Goal: Navigation & Orientation: Find specific page/section

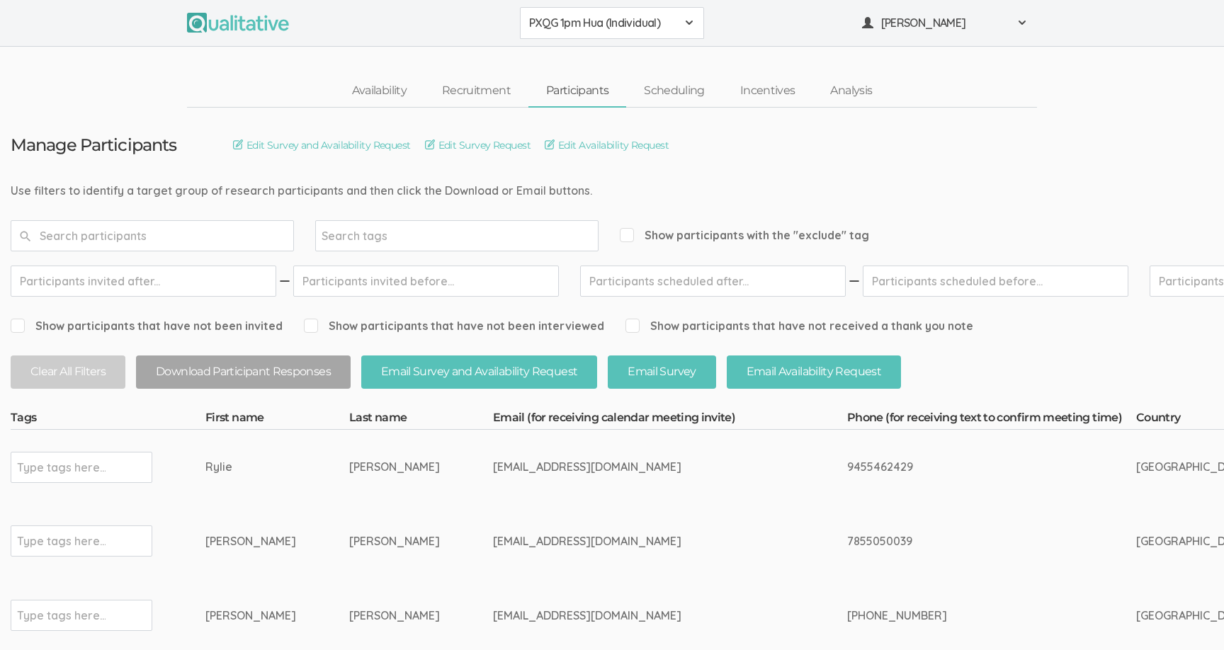
click at [563, 25] on span "PXQG 1pm Hua (Individual)" at bounding box center [602, 23] width 147 height 16
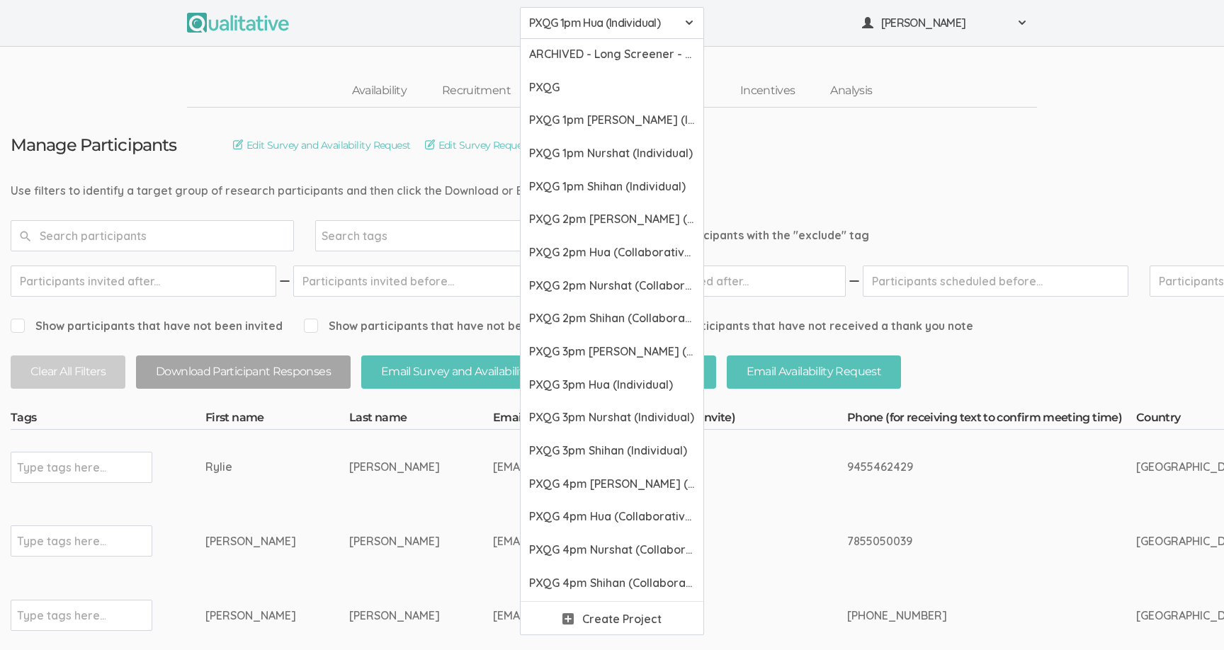
click at [563, 25] on span "PXQG 1pm Hua (Individual)" at bounding box center [602, 23] width 147 height 16
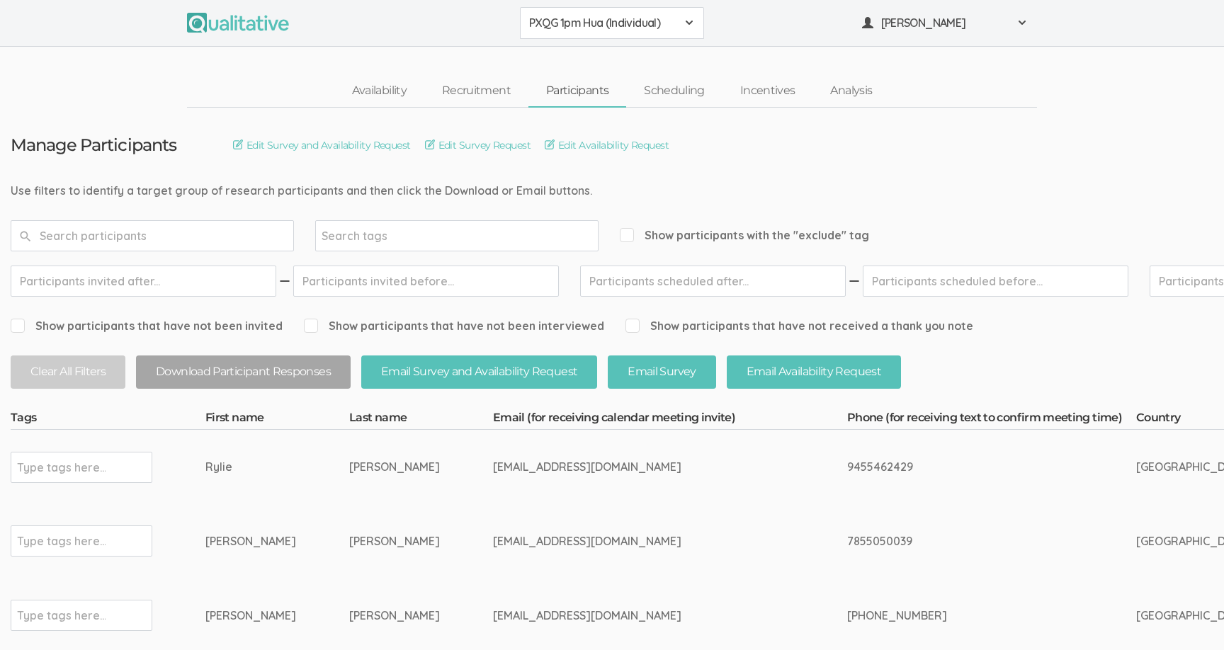
click at [563, 25] on span "PXQG 1pm Hua (Individual)" at bounding box center [602, 23] width 147 height 16
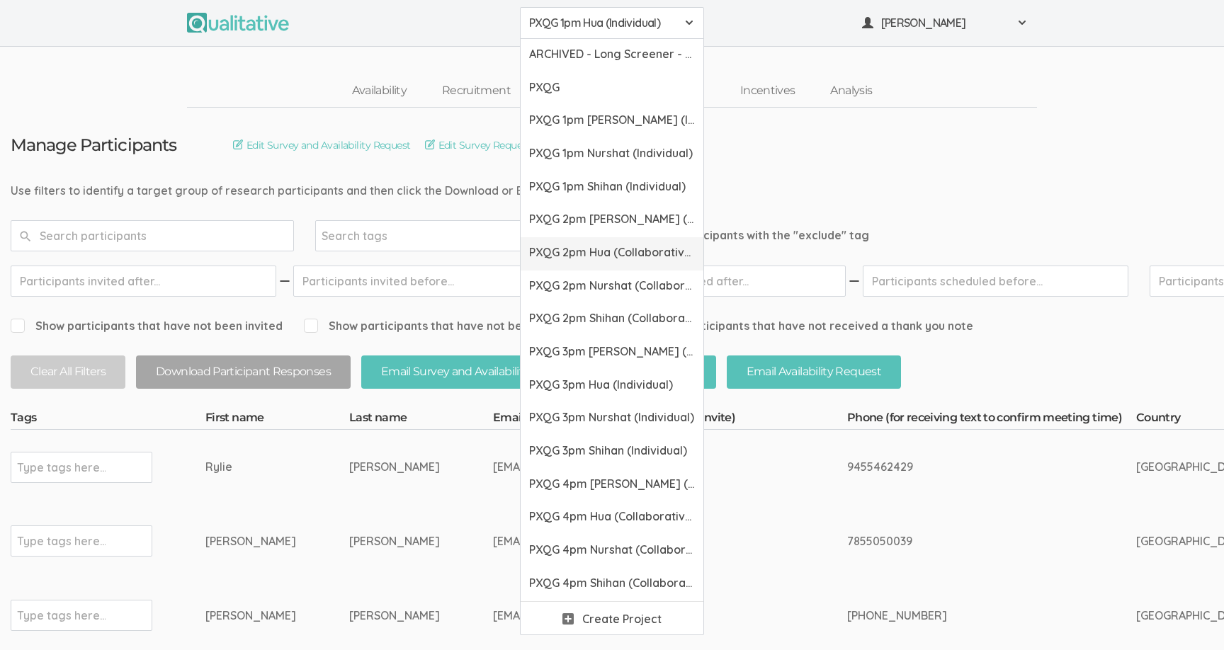
click at [584, 247] on span "PXQG 2pm Hua (Collaborative)" at bounding box center [612, 252] width 166 height 16
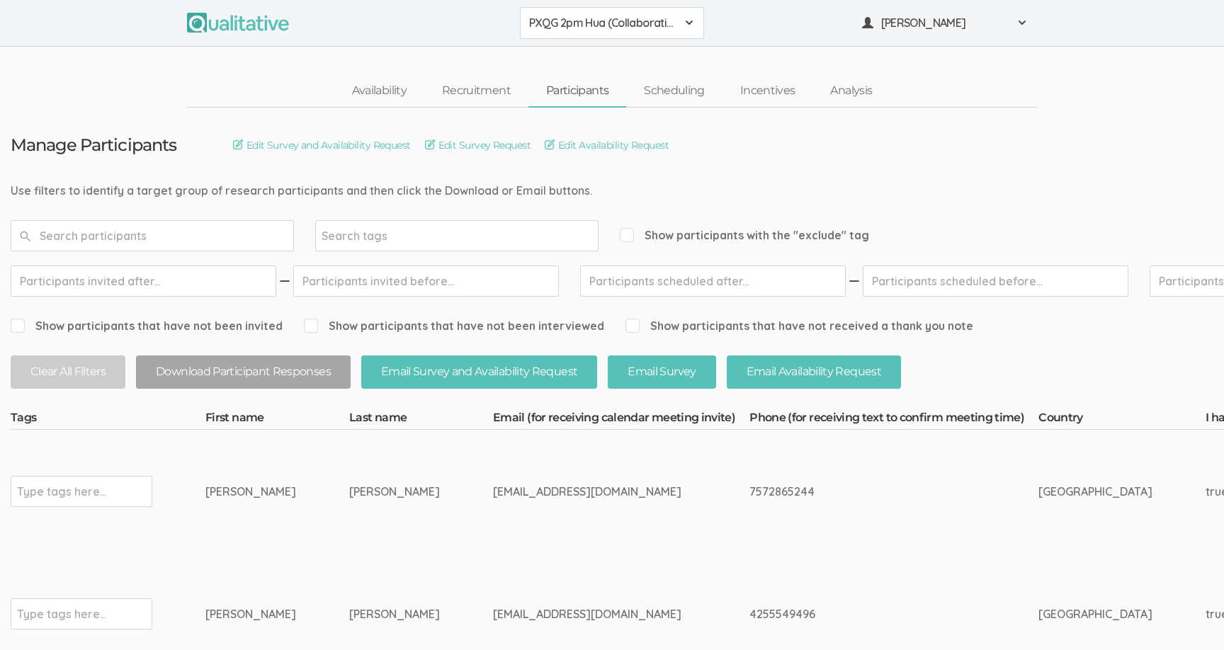
click at [585, 26] on span "PXQG 2pm Hua (Collaborative)" at bounding box center [602, 23] width 147 height 16
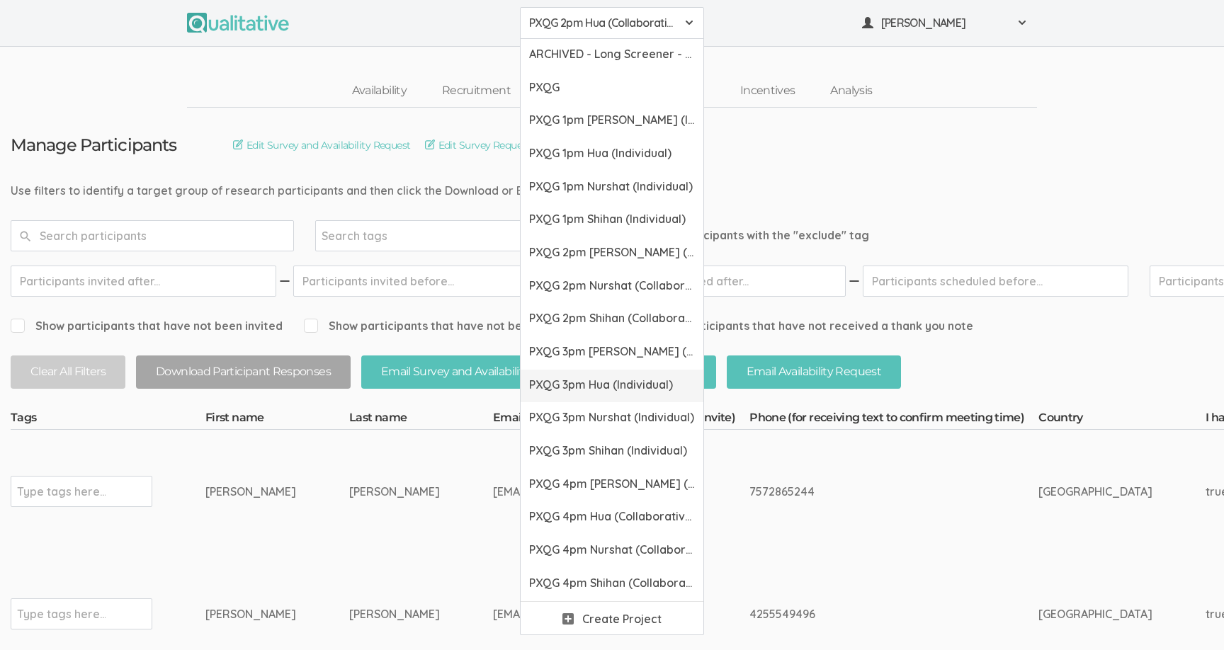
click at [588, 375] on link "PXQG 3pm Hua (Individual)" at bounding box center [612, 386] width 183 height 33
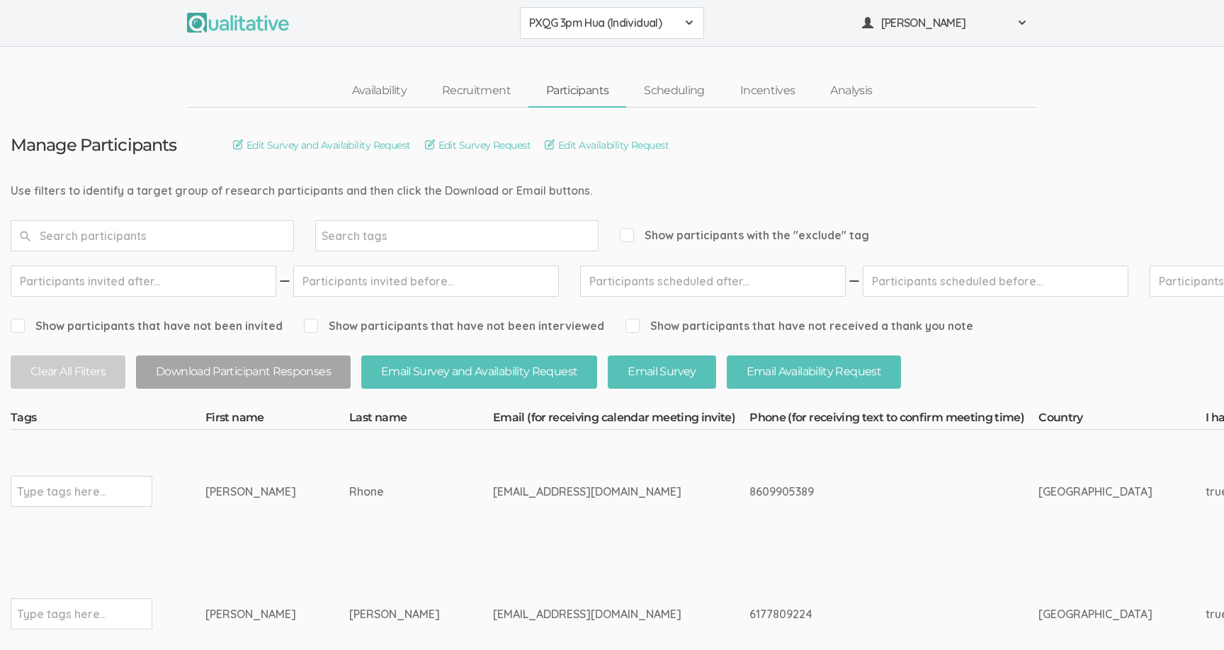
click at [569, 22] on span "PXQG 3pm Hua (Individual)" at bounding box center [602, 23] width 147 height 16
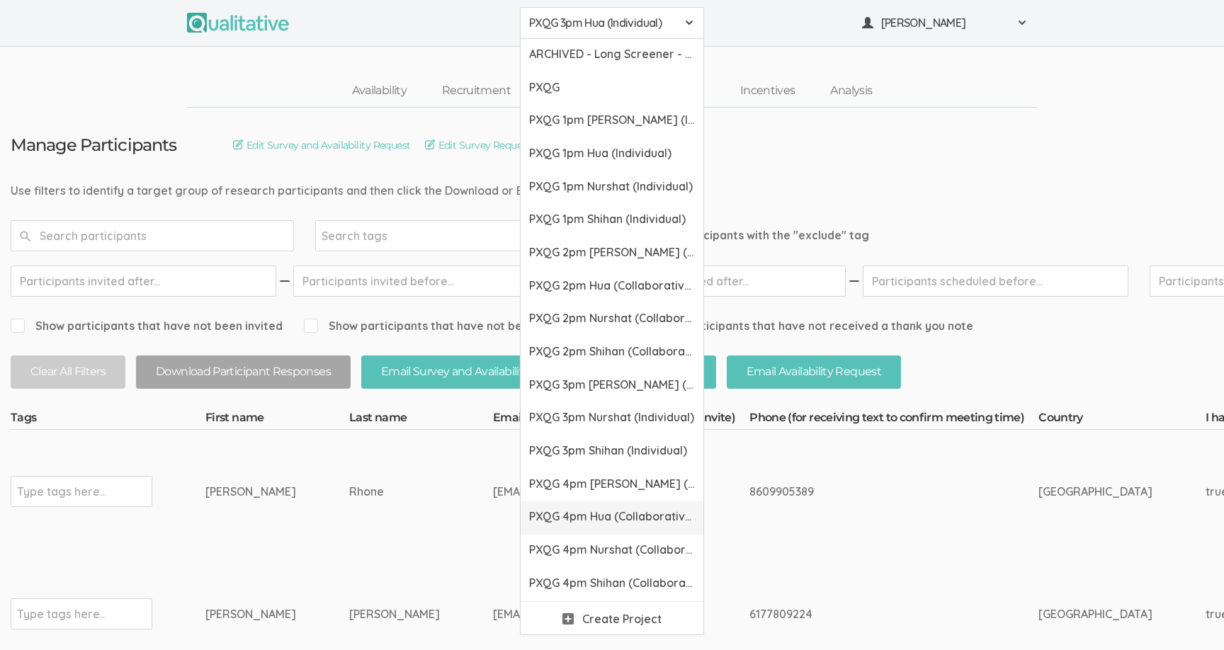
click at [559, 517] on span "PXQG 4pm Hua (Collaborative)" at bounding box center [612, 517] width 166 height 16
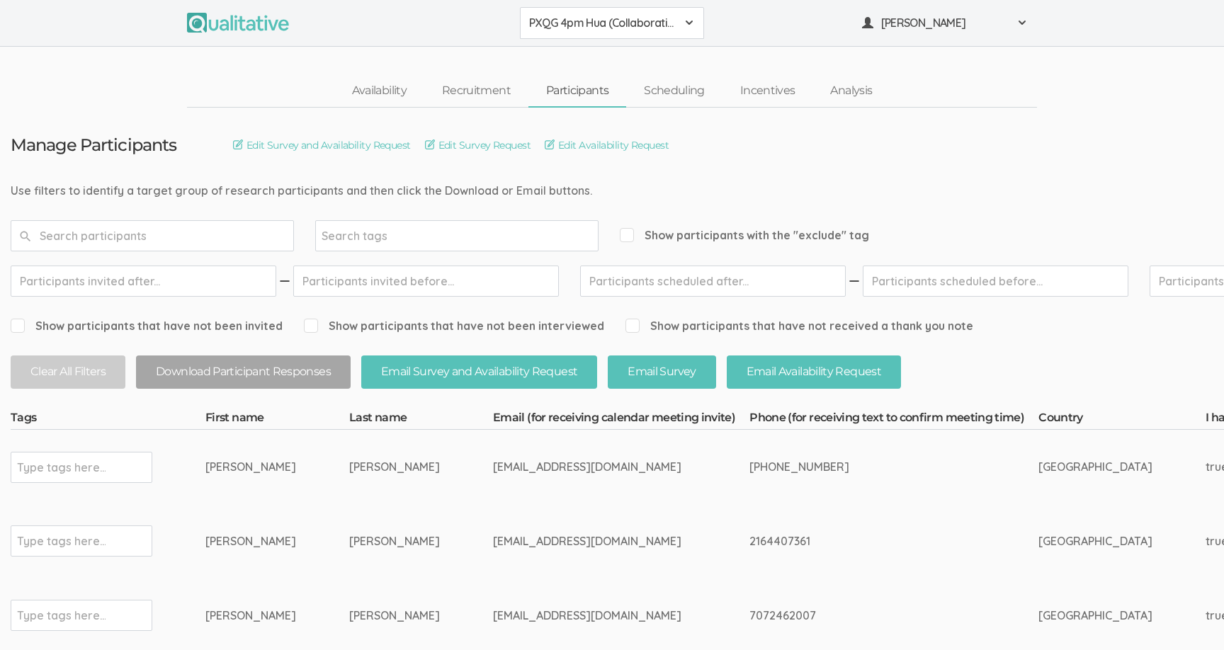
click at [609, 32] on button "PXQG 4pm Hua (Collaborative)" at bounding box center [612, 23] width 184 height 32
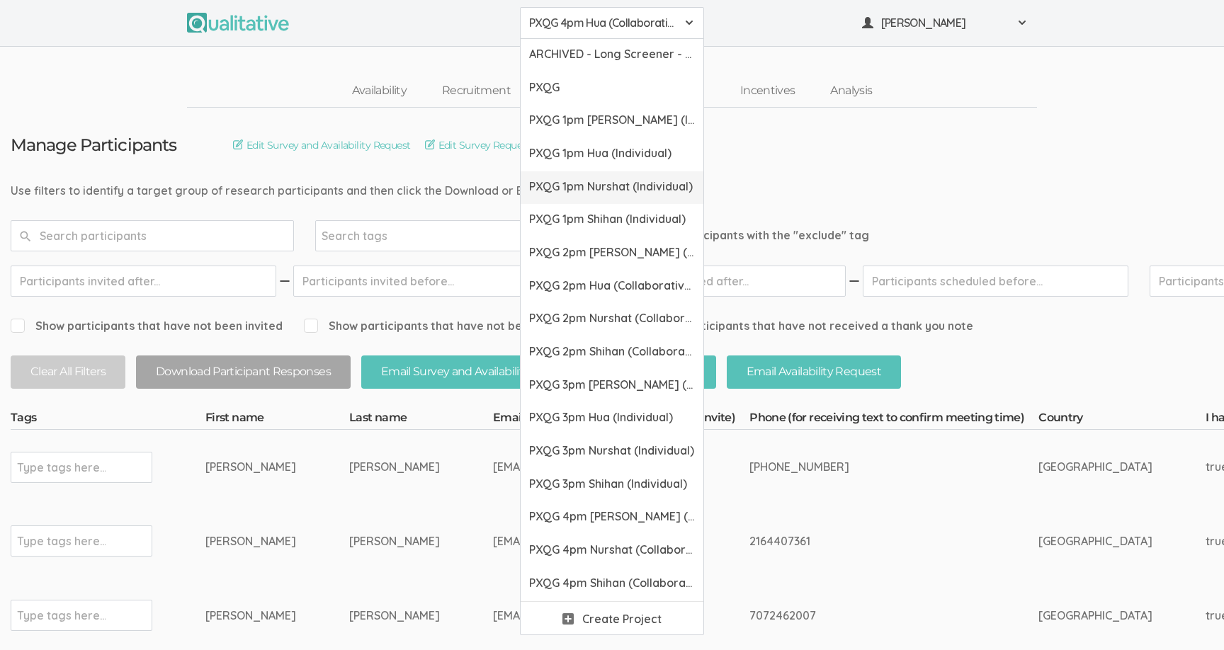
click at [572, 184] on span "PXQG 1pm Nurshat (Individual)" at bounding box center [612, 187] width 166 height 16
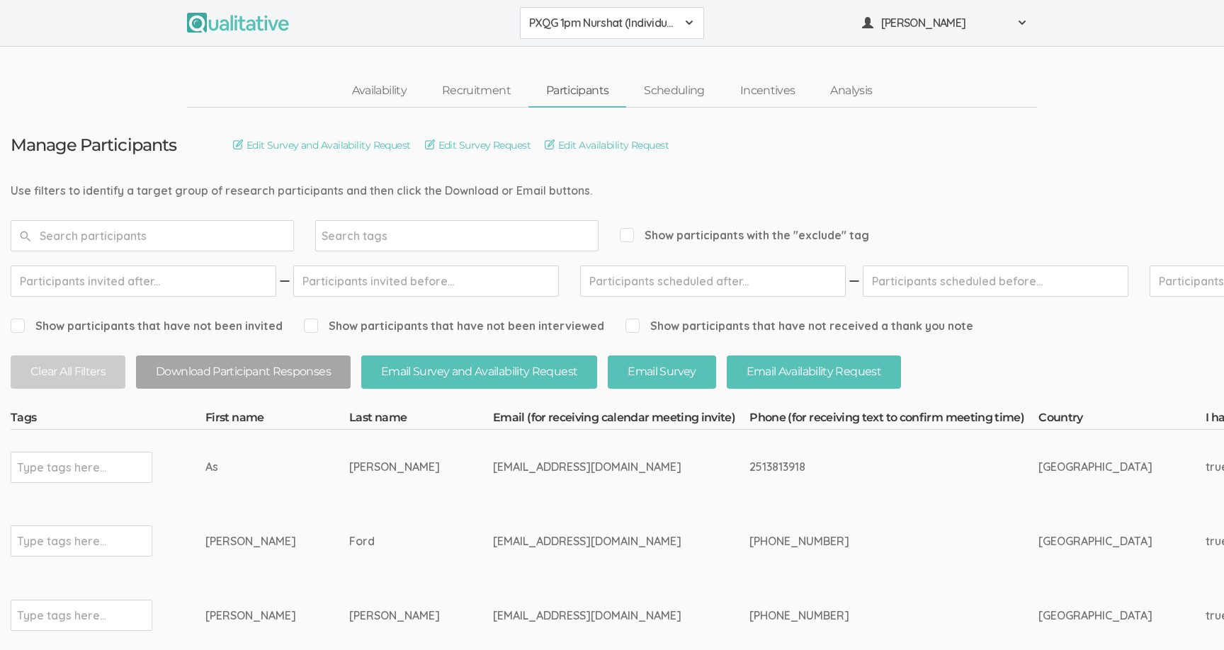
click at [591, 30] on button "PXQG 1pm Nurshat (Individual)" at bounding box center [612, 23] width 184 height 32
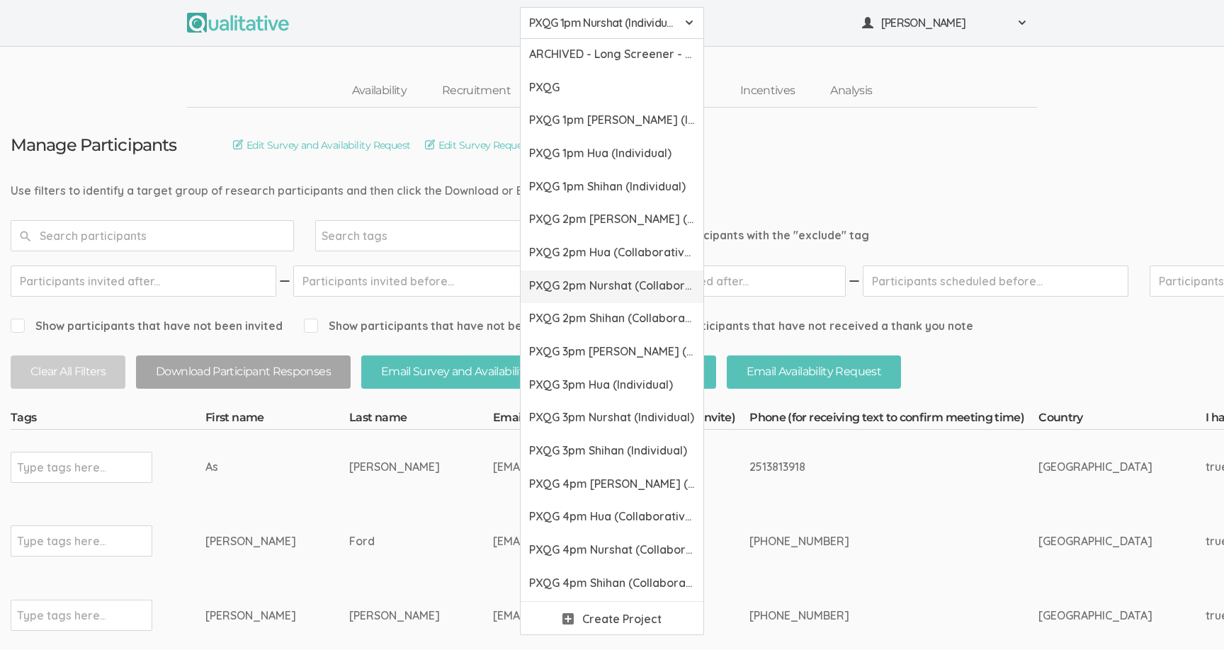
click at [603, 281] on span "PXQG 2pm Nurshat (Collaborative)" at bounding box center [612, 286] width 166 height 16
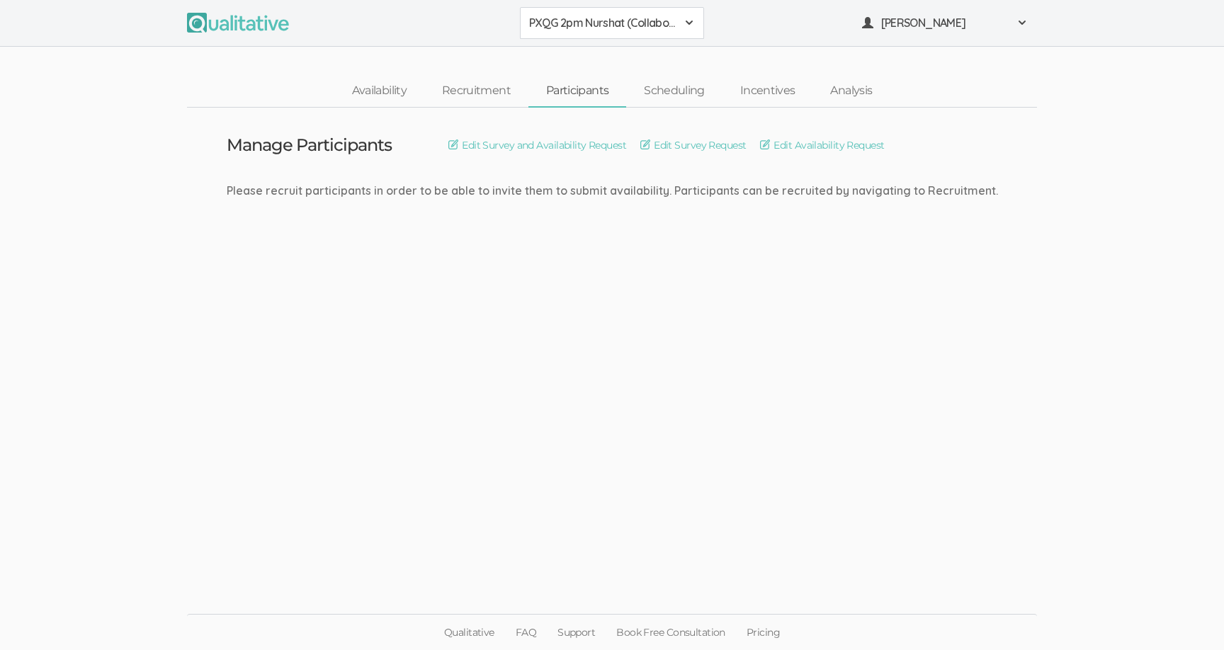
click at [611, 31] on button "PXQG 2pm Nurshat (Collaborative)" at bounding box center [612, 23] width 184 height 32
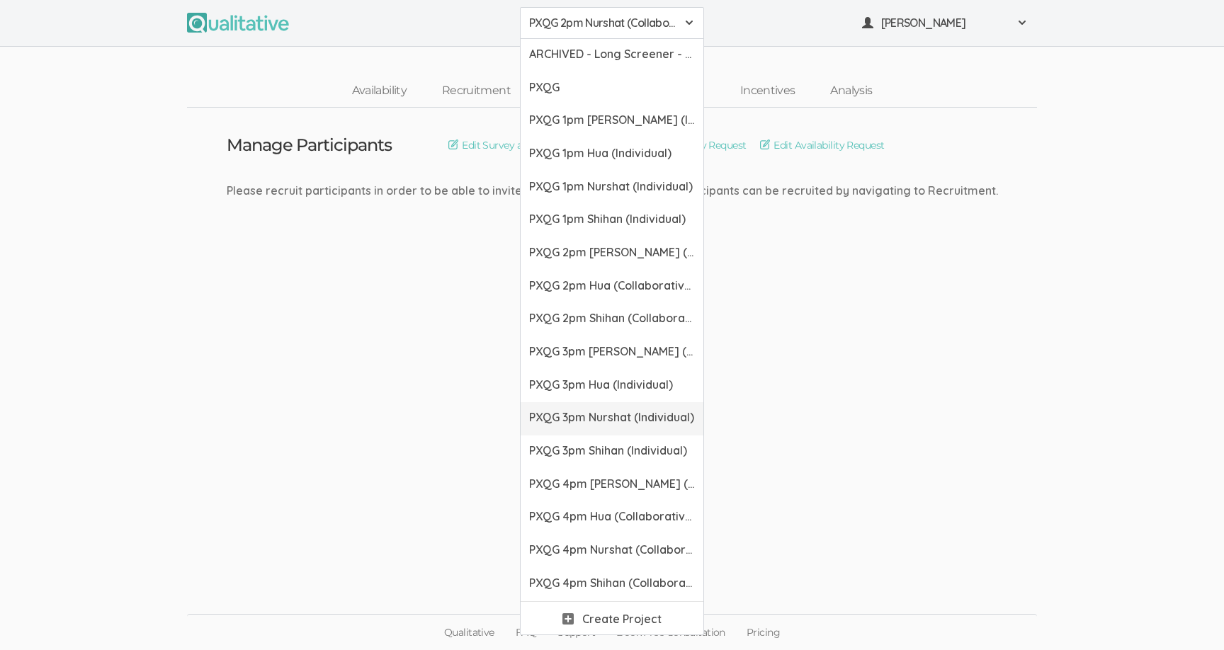
click at [619, 411] on span "PXQG 3pm Nurshat (Individual)" at bounding box center [612, 418] width 166 height 16
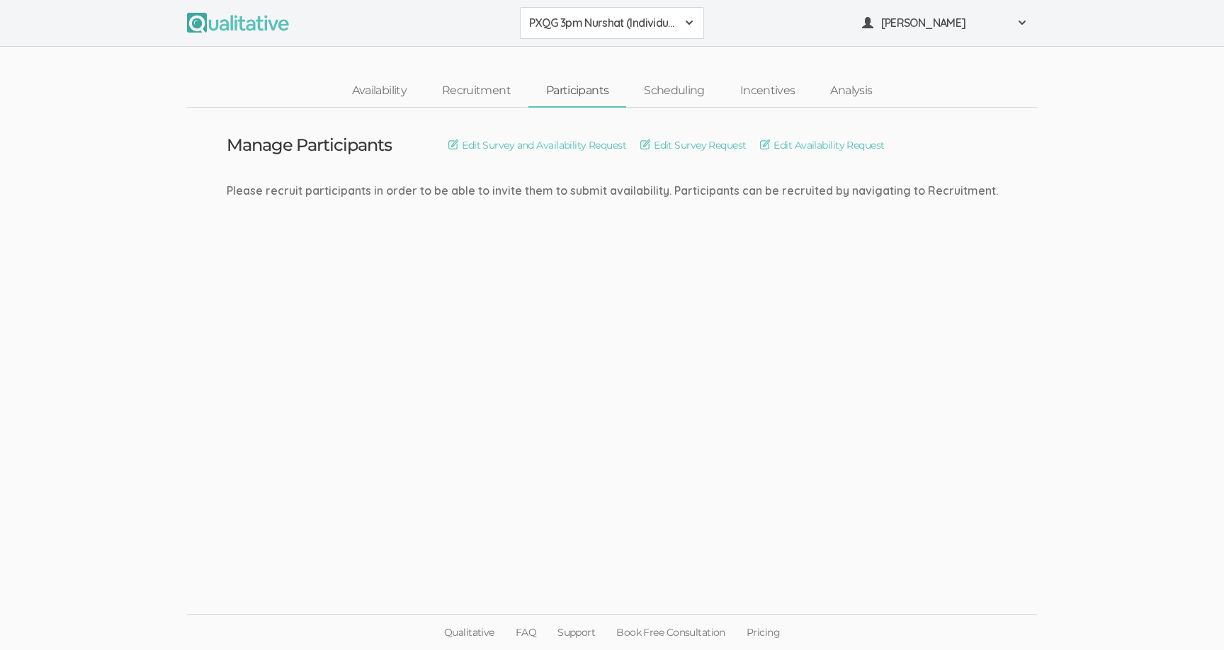
click at [598, 33] on button "PXQG 3pm Nurshat (Individual)" at bounding box center [612, 23] width 184 height 32
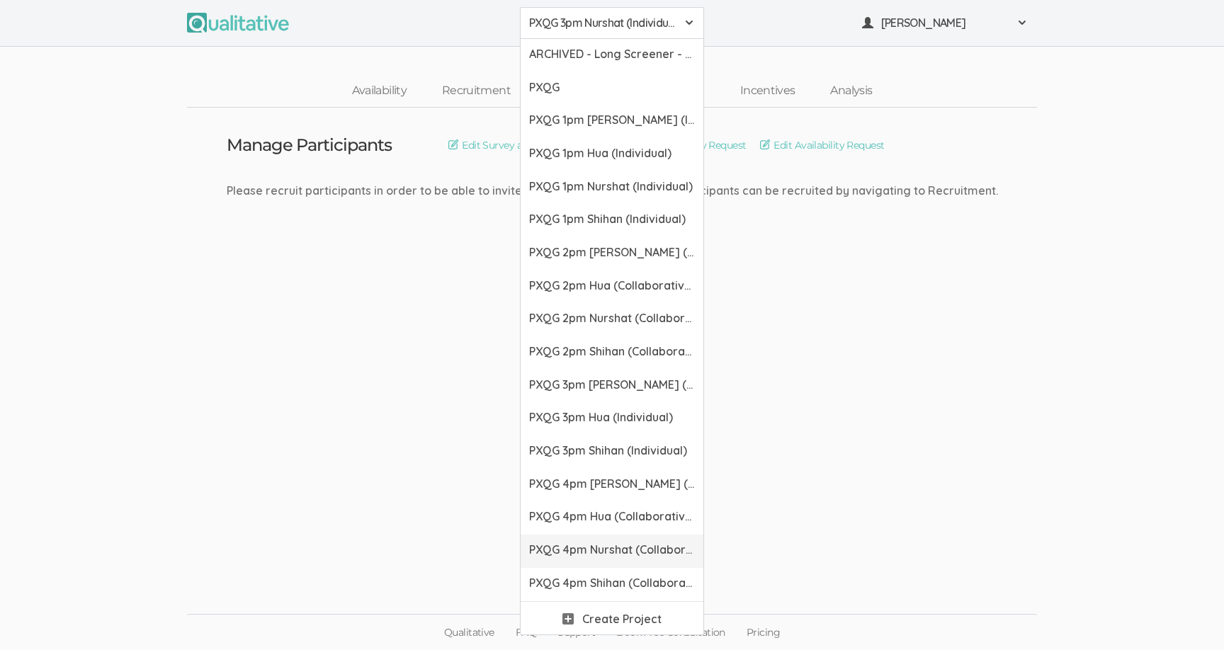
click at [605, 539] on link "PXQG 4pm Nurshat (Collaborative)" at bounding box center [612, 551] width 183 height 33
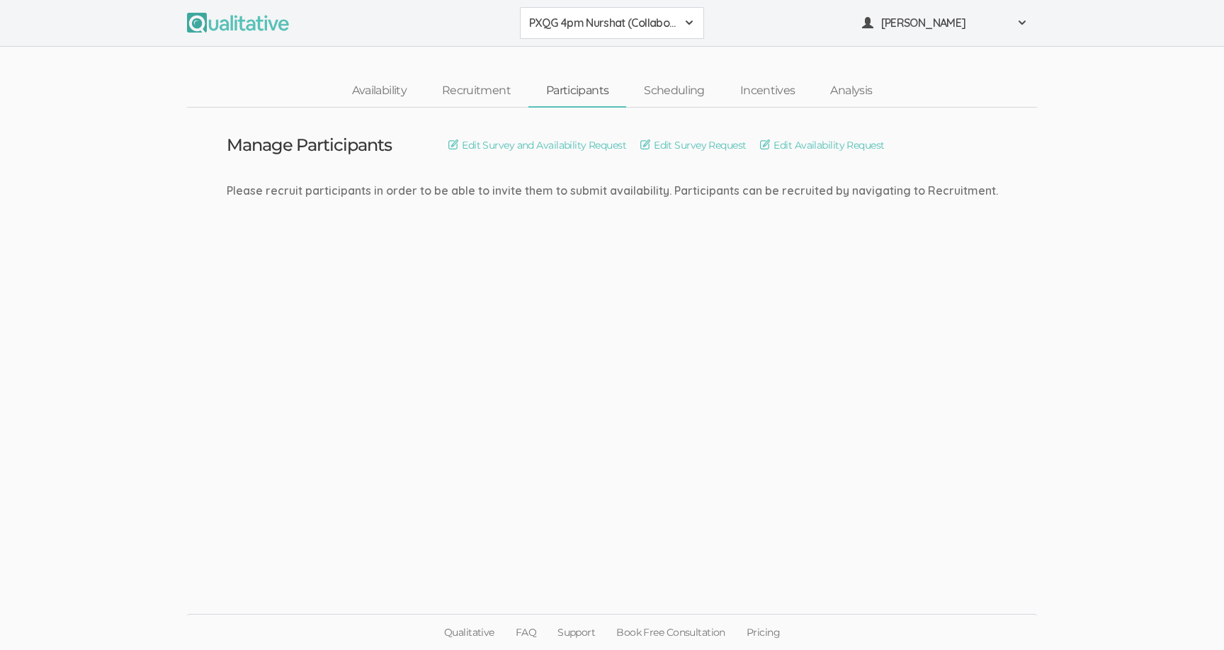
click at [636, 19] on span "PXQG 4pm Nurshat (Collaborative)" at bounding box center [602, 23] width 147 height 16
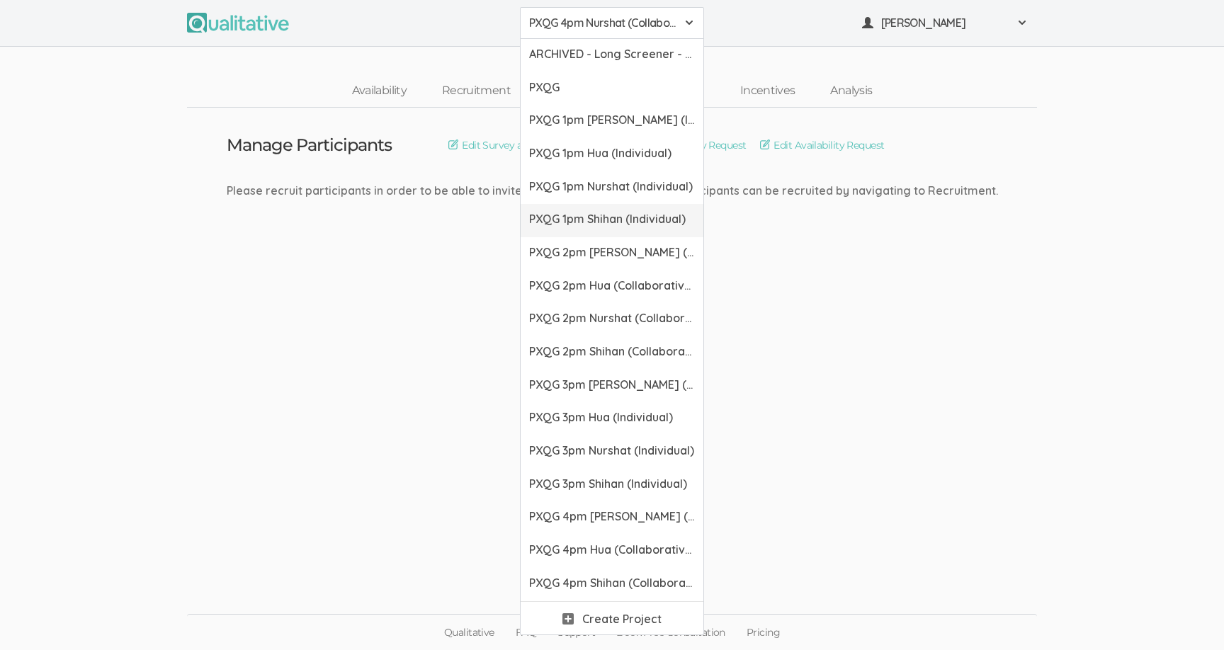
click at [594, 213] on span "PXQG 1pm Shihan (Individual)" at bounding box center [612, 219] width 166 height 16
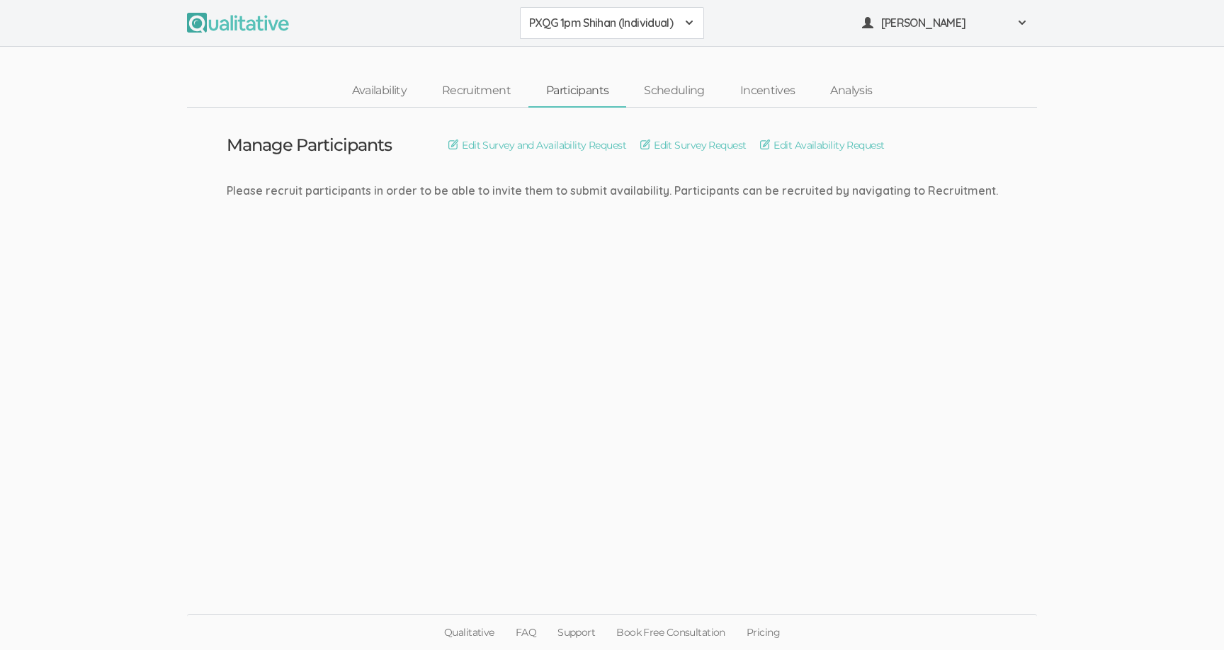
click at [594, 30] on span "PXQG 1pm Shihan (Individual)" at bounding box center [602, 23] width 147 height 16
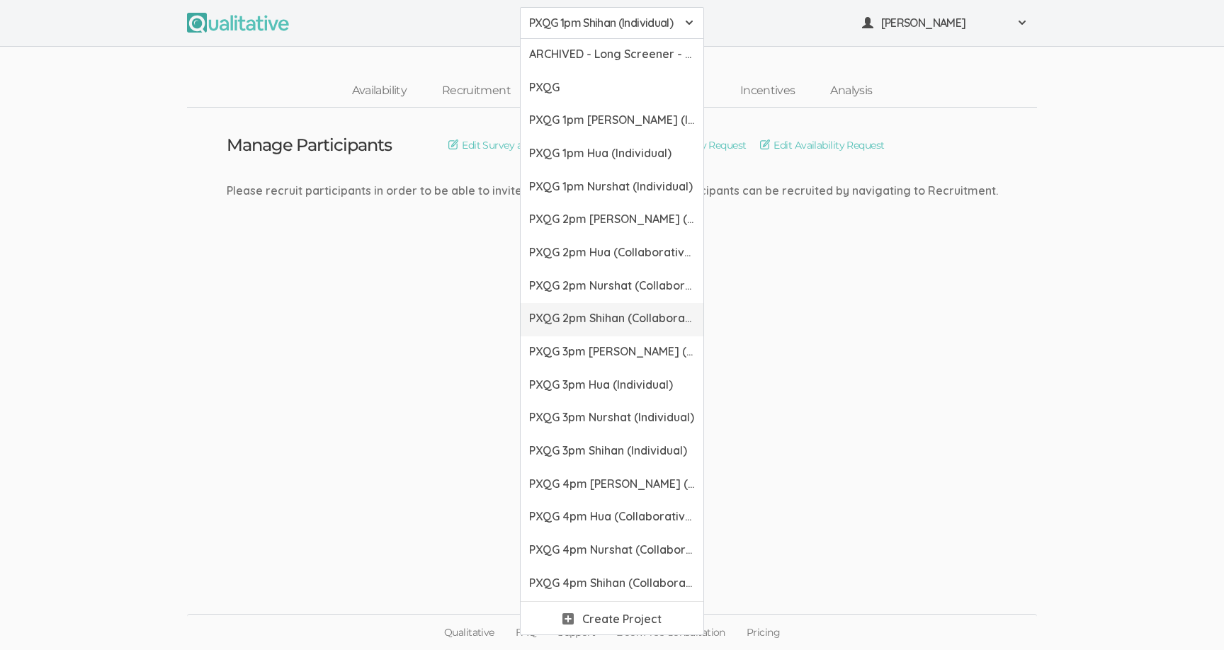
click at [616, 312] on span "PXQG 2pm Shihan (Collaborative)" at bounding box center [612, 318] width 166 height 16
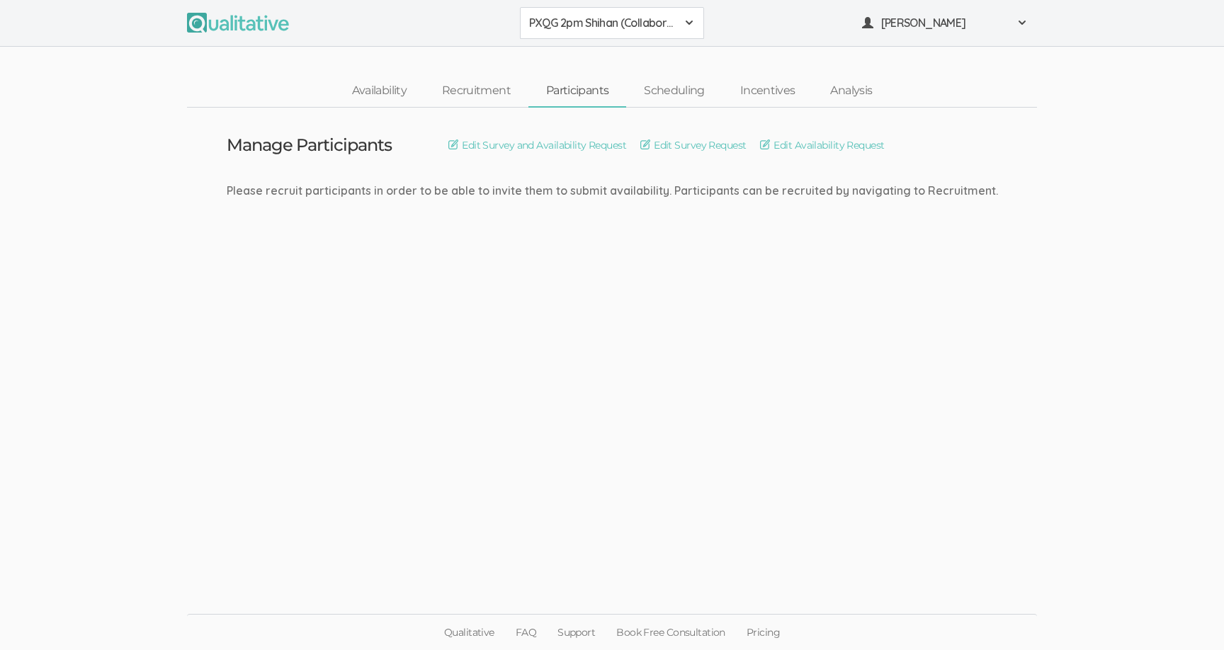
click at [593, 22] on span "PXQG 2pm Shihan (Collaborative)" at bounding box center [602, 23] width 147 height 16
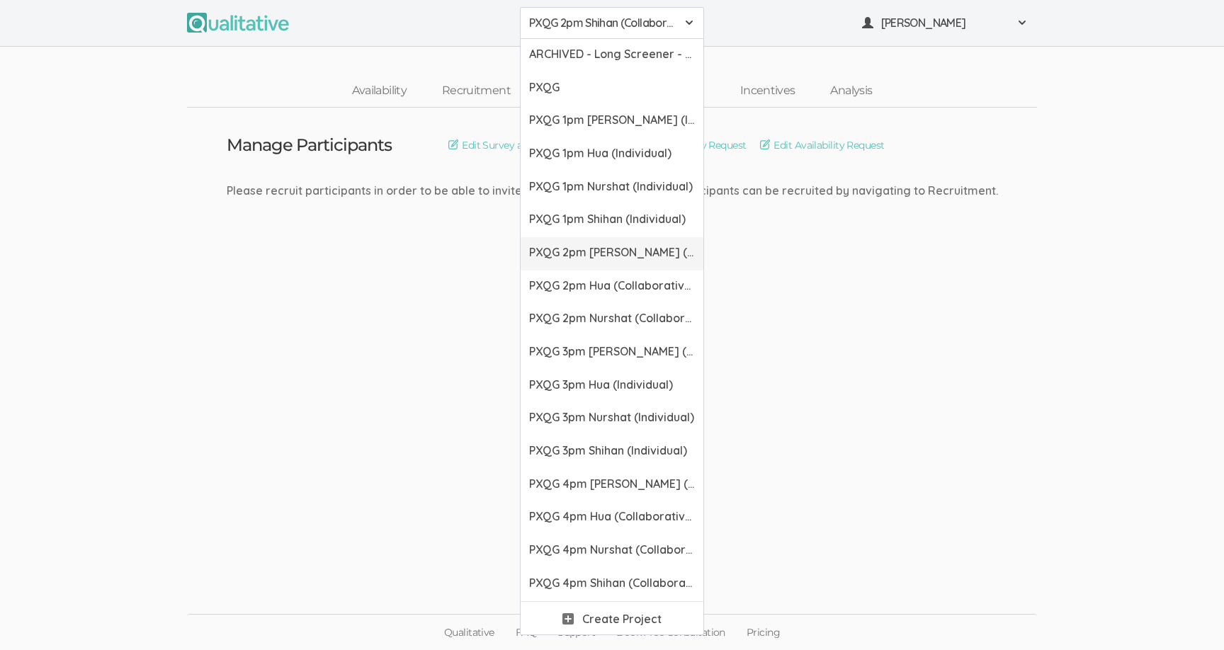
click at [607, 244] on span "PXQG 2pm [PERSON_NAME] (Collaborative)" at bounding box center [612, 252] width 166 height 16
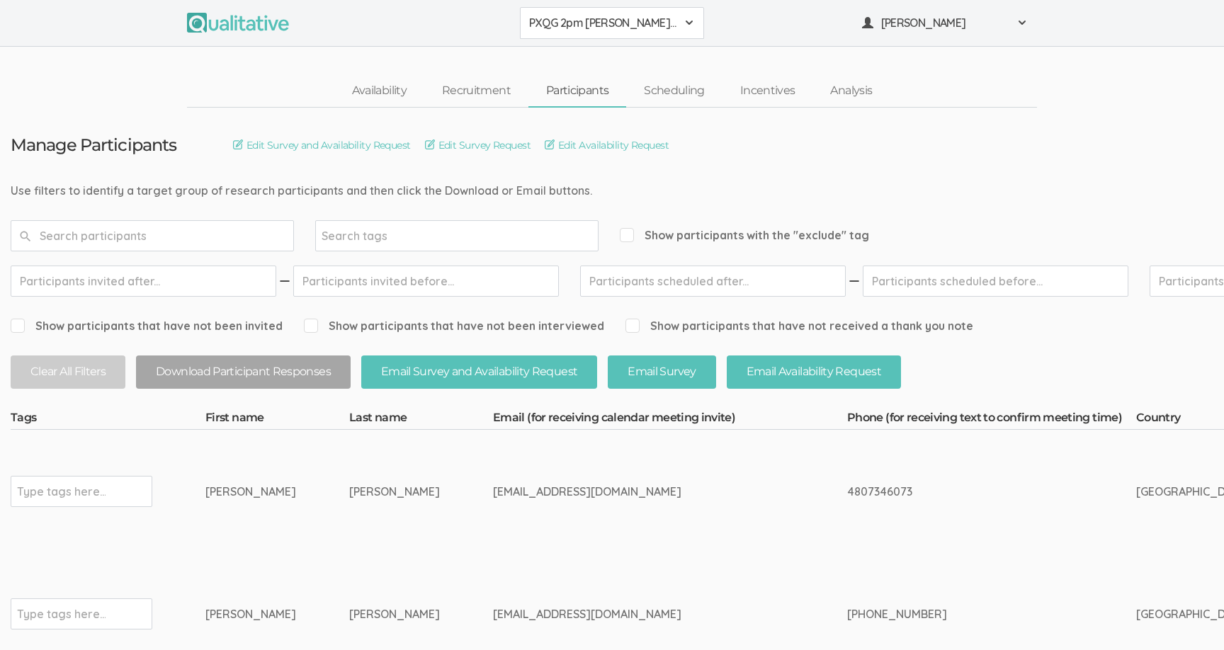
click at [602, 26] on span "PXQG 2pm [PERSON_NAME] (Collaborative)" at bounding box center [602, 23] width 147 height 16
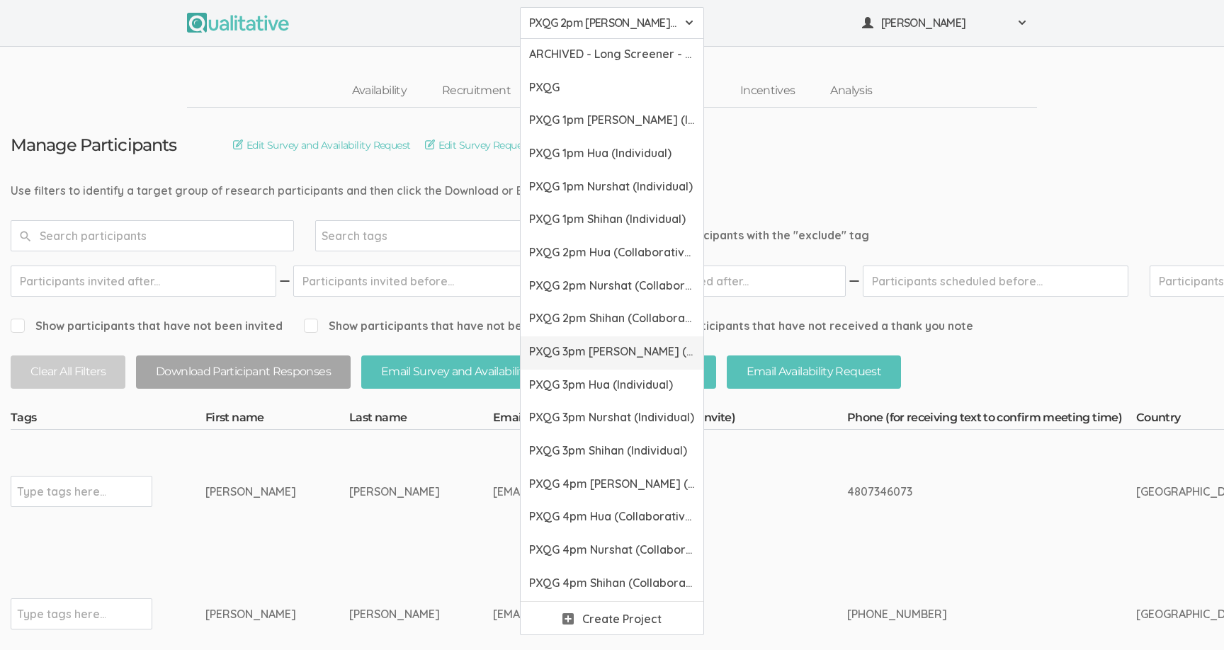
click at [607, 349] on span "PXQG 3pm [PERSON_NAME] (Individual)" at bounding box center [612, 352] width 166 height 16
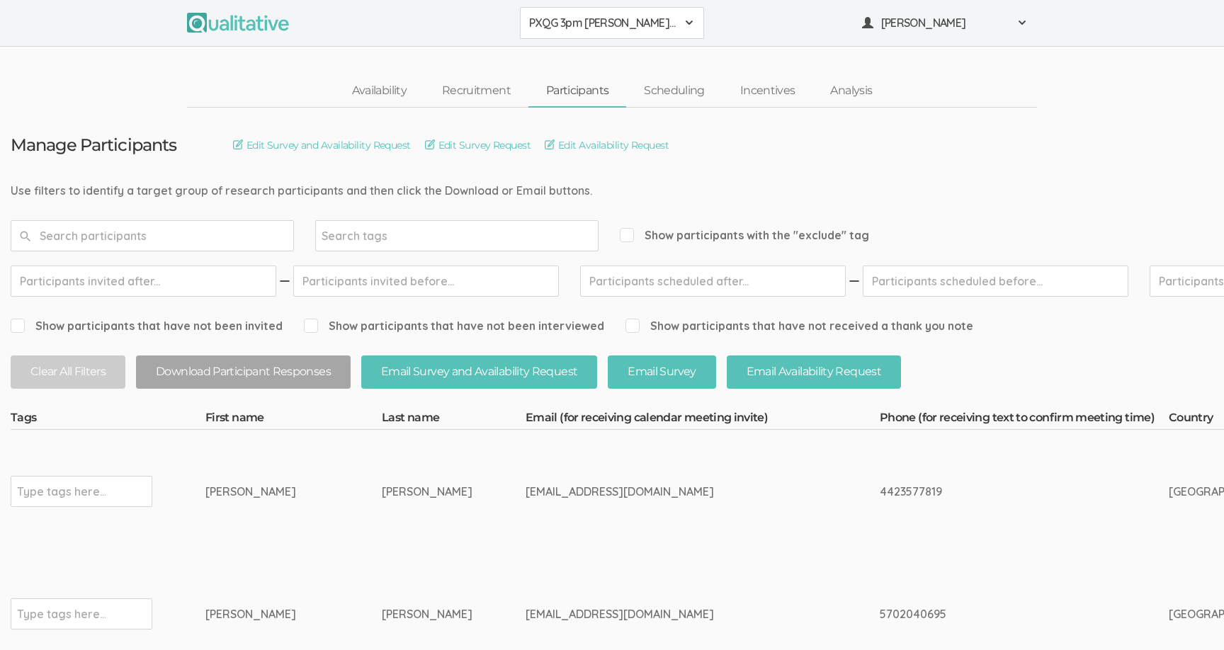
click at [596, 21] on span "PXQG 3pm [PERSON_NAME] (Individual)" at bounding box center [602, 23] width 147 height 16
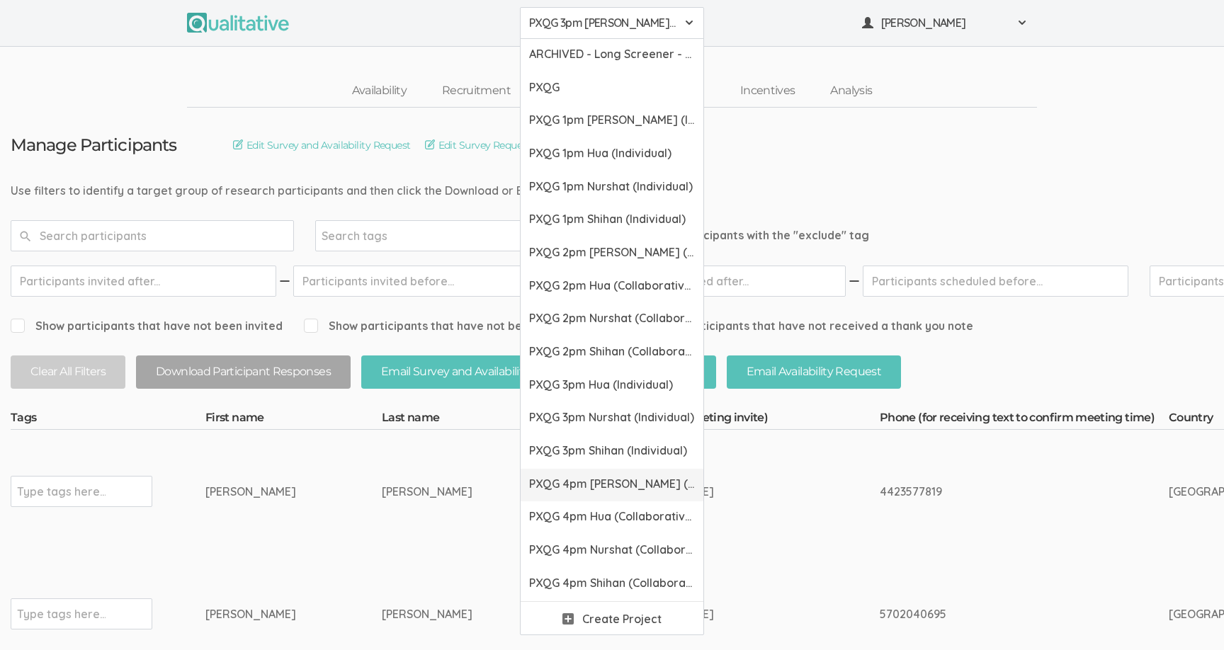
click at [605, 481] on span "PXQG 4pm [PERSON_NAME] (Collaborative)" at bounding box center [612, 484] width 166 height 16
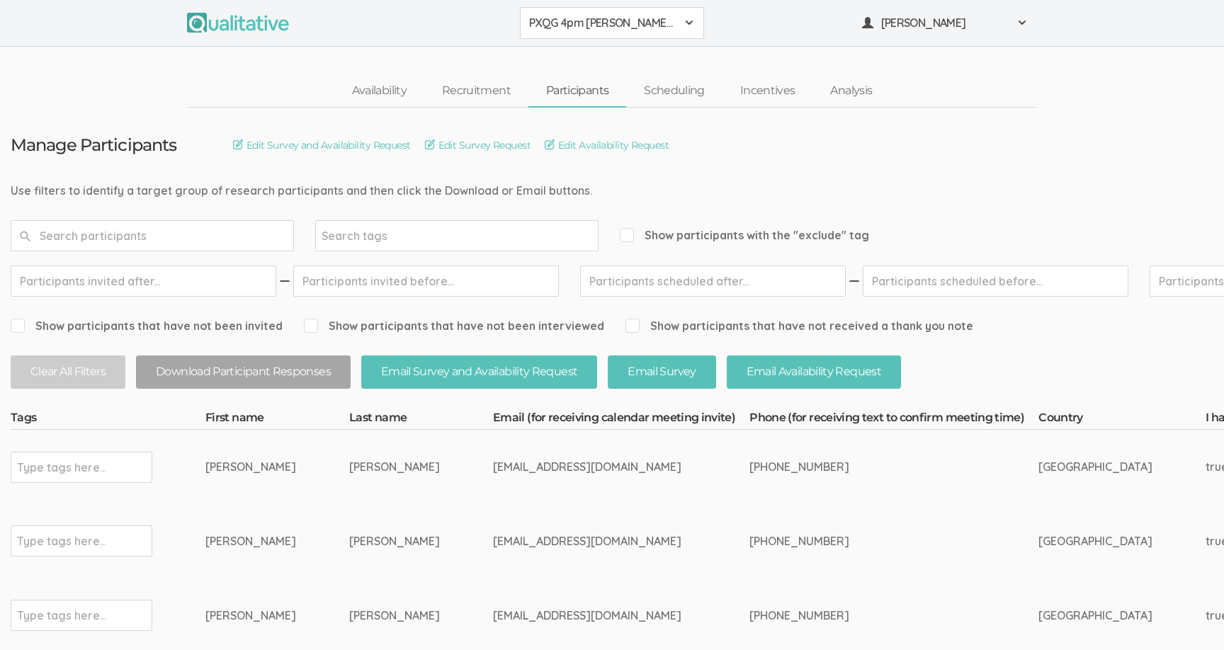
click at [604, 26] on span "PXQG 4pm [PERSON_NAME] (Collaborative)" at bounding box center [602, 23] width 147 height 16
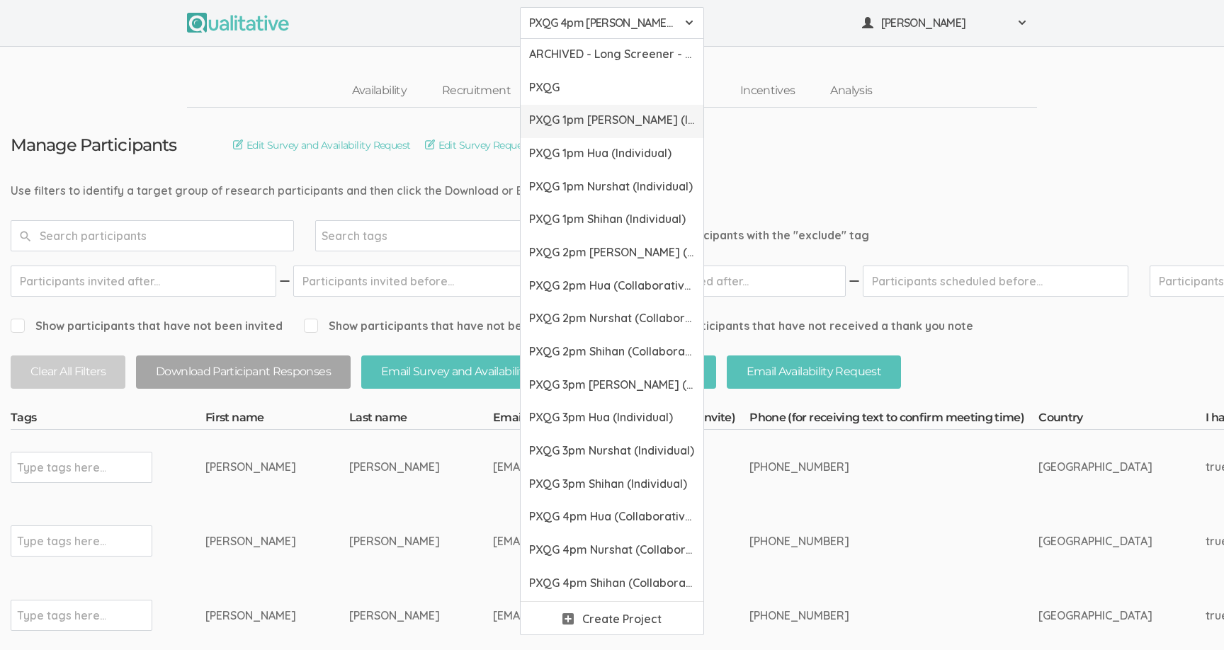
click at [596, 123] on span "PXQG 1pm [PERSON_NAME] (Individual)" at bounding box center [612, 120] width 166 height 16
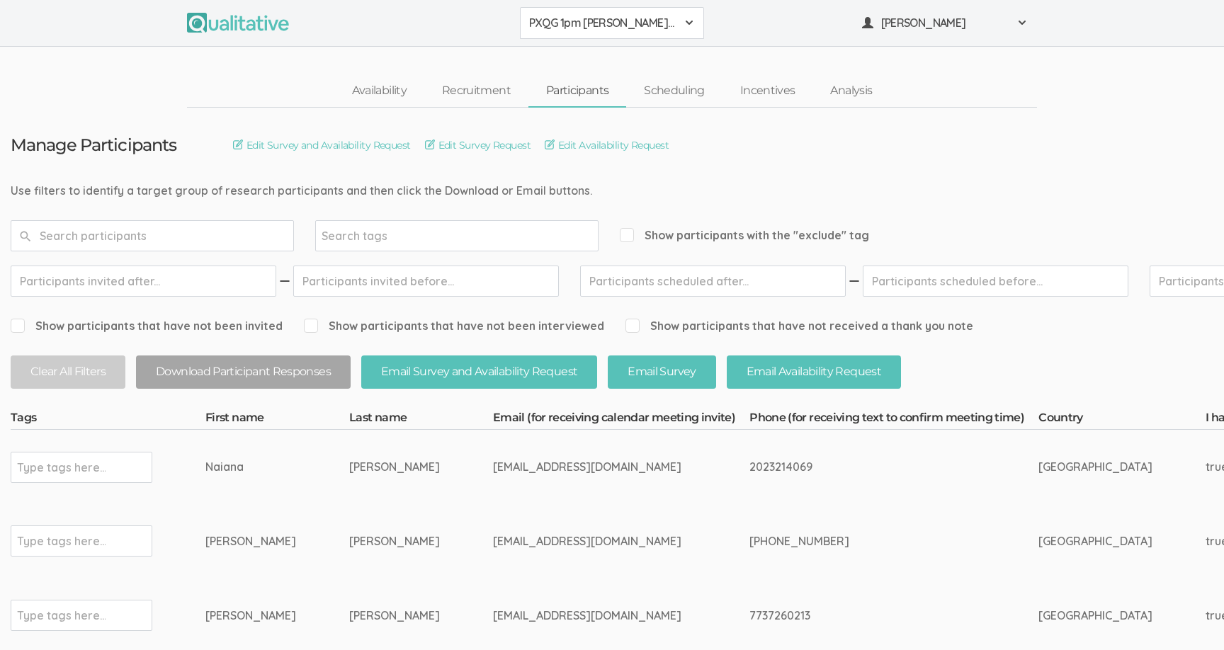
click at [590, 26] on span "PXQG 1pm [PERSON_NAME] (Individual)" at bounding box center [602, 23] width 147 height 16
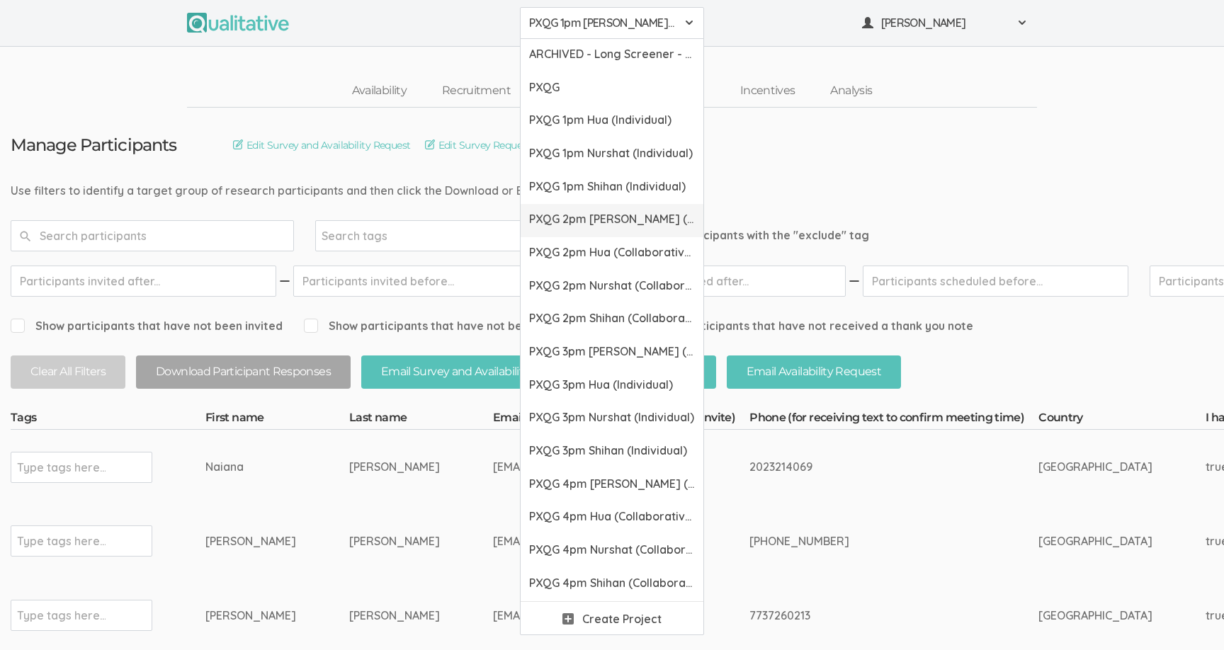
click at [594, 218] on span "PXQG 2pm [PERSON_NAME] (Collaborative)" at bounding box center [612, 219] width 166 height 16
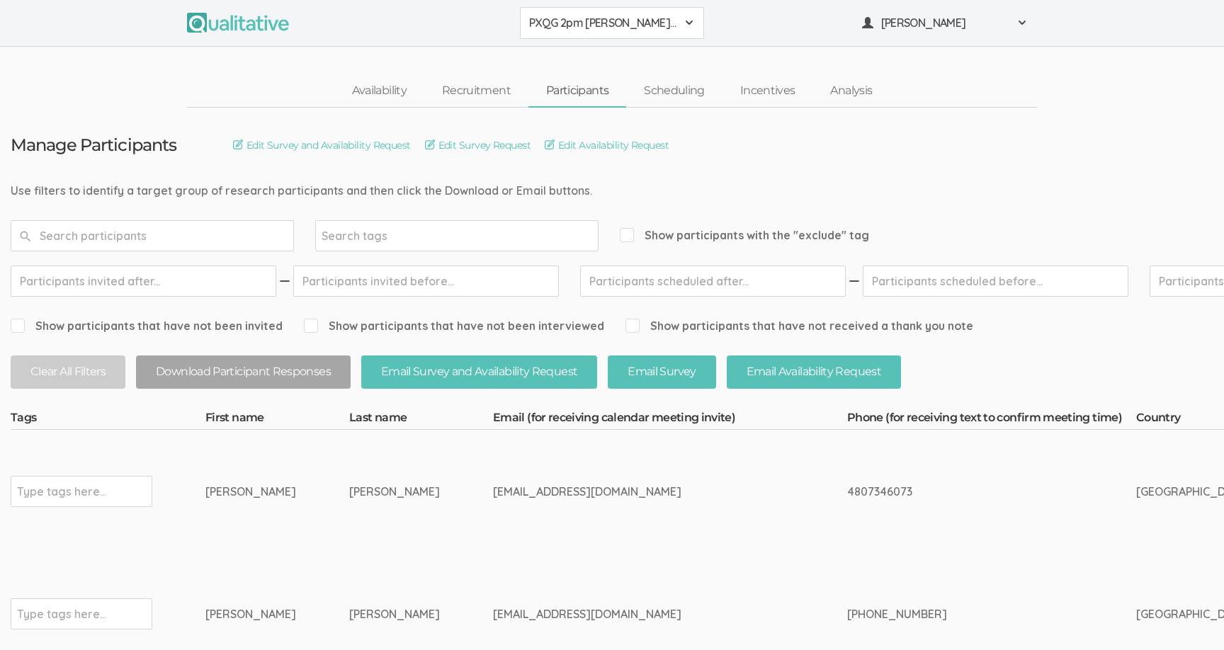
click at [594, 21] on span "PXQG 2pm [PERSON_NAME] (Collaborative)" at bounding box center [602, 23] width 147 height 16
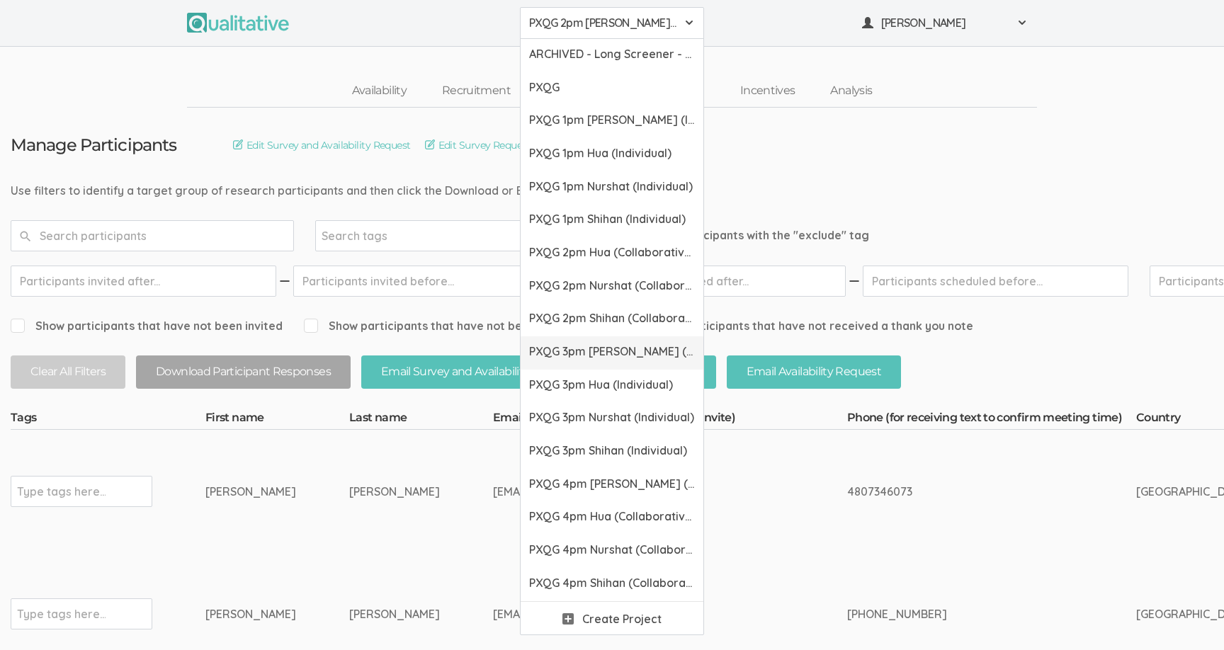
click at [614, 346] on span "PXQG 3pm [PERSON_NAME] (Individual)" at bounding box center [612, 352] width 166 height 16
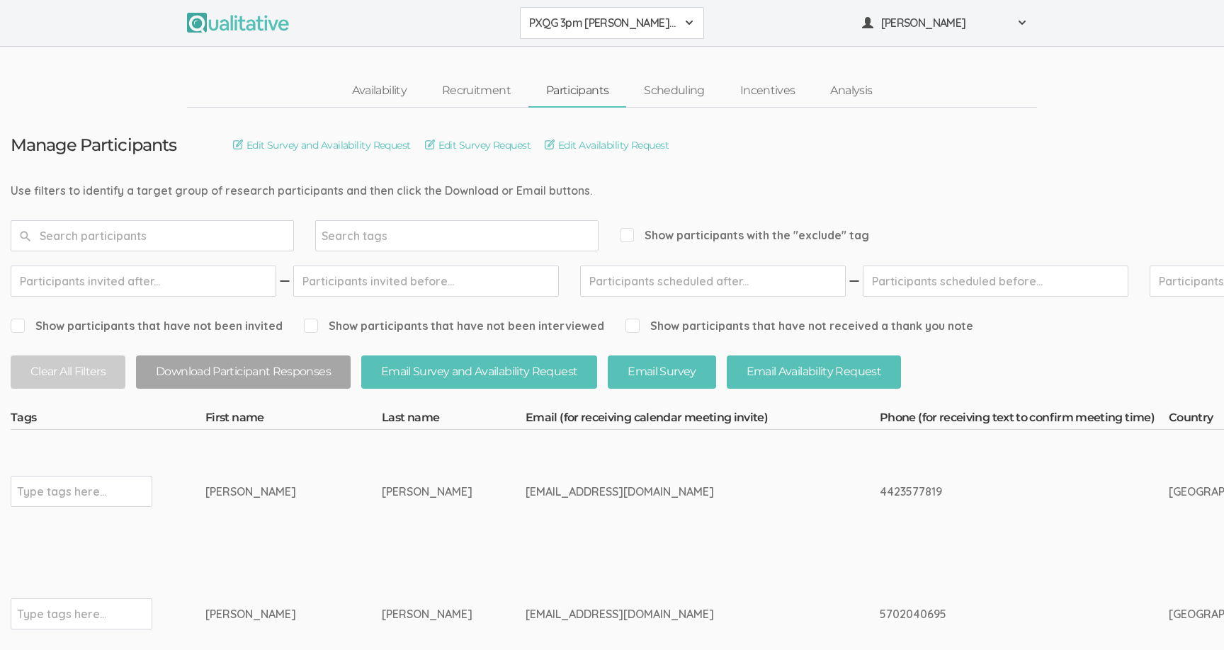
click at [590, 28] on span "PXQG 3pm [PERSON_NAME] (Individual)" at bounding box center [602, 23] width 147 height 16
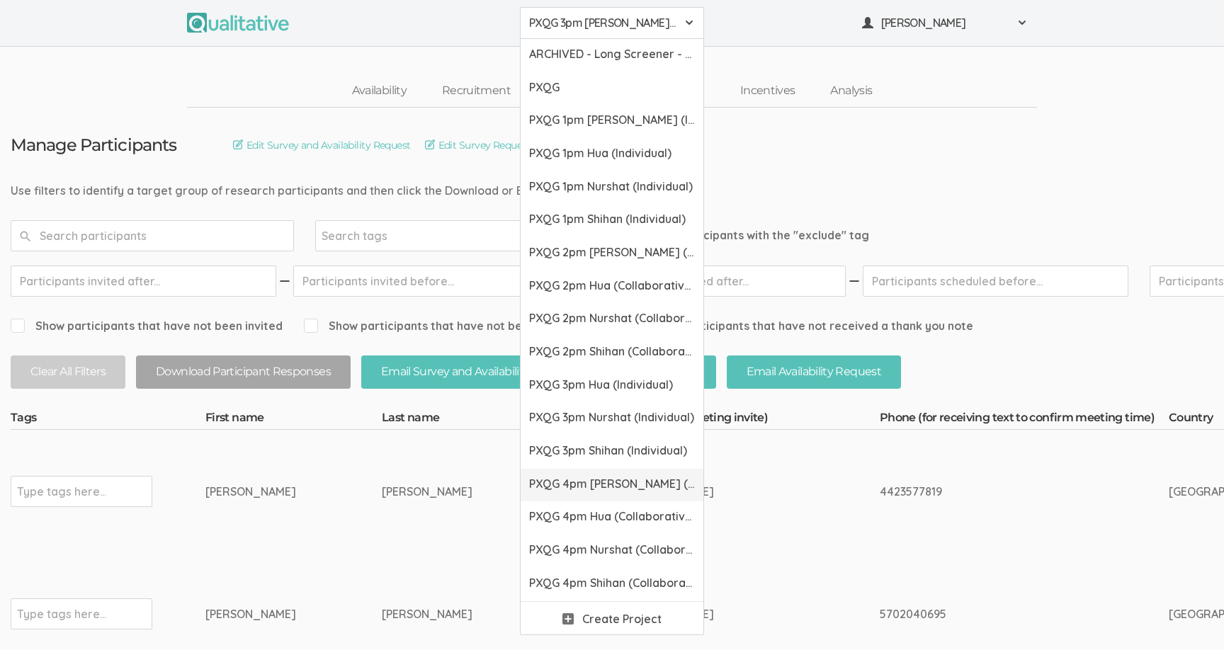
click at [600, 483] on span "PXQG 4pm [PERSON_NAME] (Collaborative)" at bounding box center [612, 484] width 166 height 16
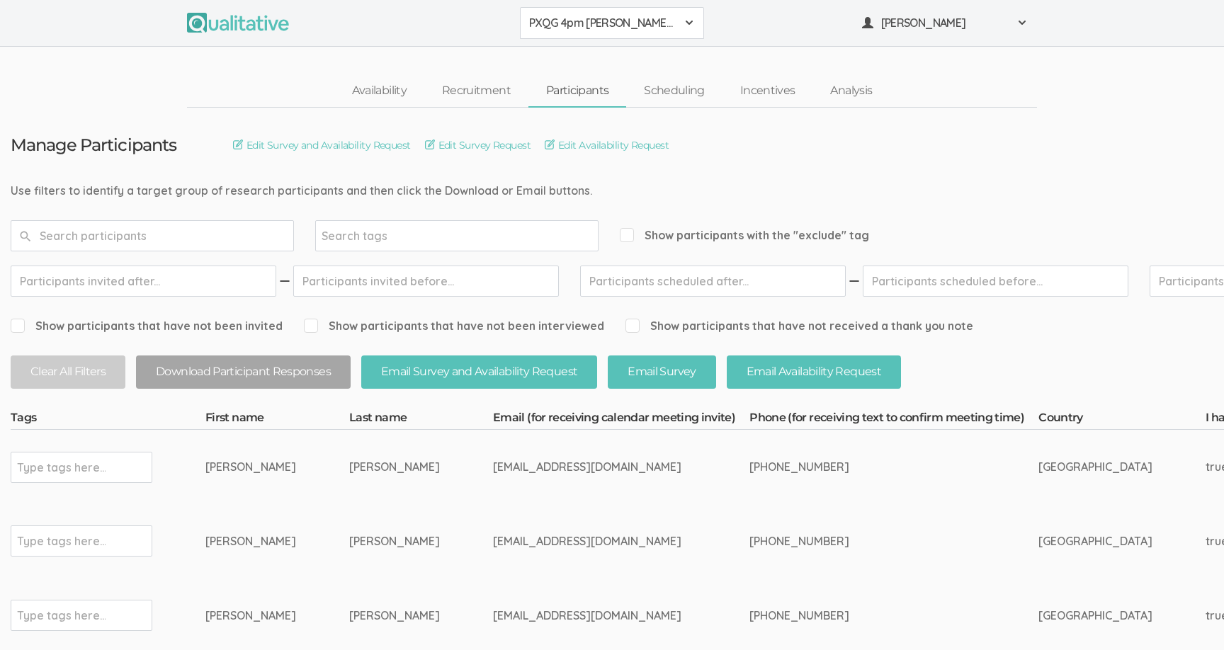
click at [594, 17] on span "PXQG 4pm [PERSON_NAME] (Collaborative)" at bounding box center [602, 23] width 147 height 16
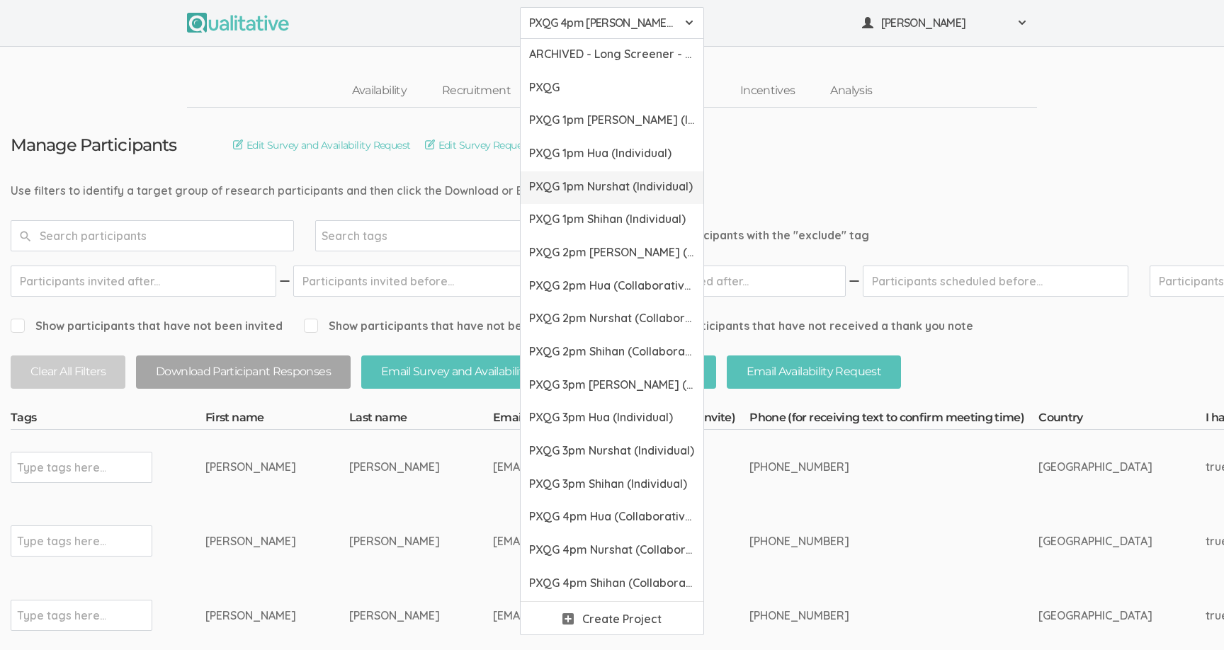
click at [595, 181] on span "PXQG 1pm Nurshat (Individual)" at bounding box center [612, 187] width 166 height 16
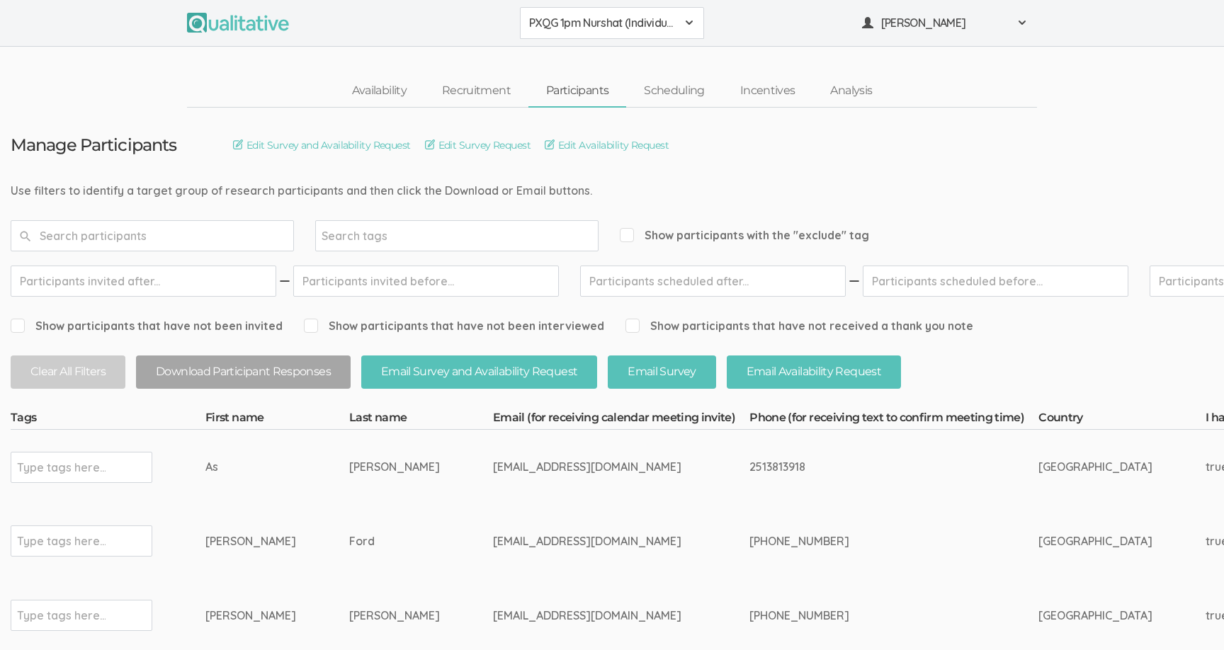
click at [593, 23] on span "PXQG 1pm Nurshat (Individual)" at bounding box center [602, 23] width 147 height 16
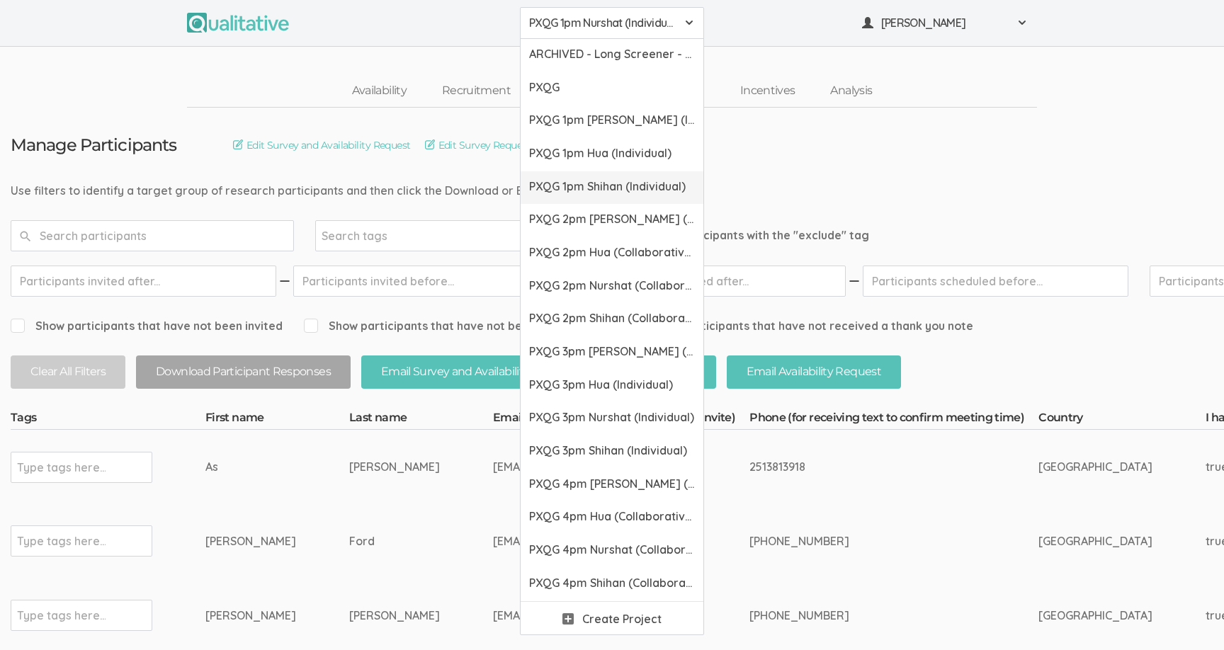
click at [604, 198] on link "PXQG 1pm Shihan (Individual)" at bounding box center [612, 187] width 183 height 33
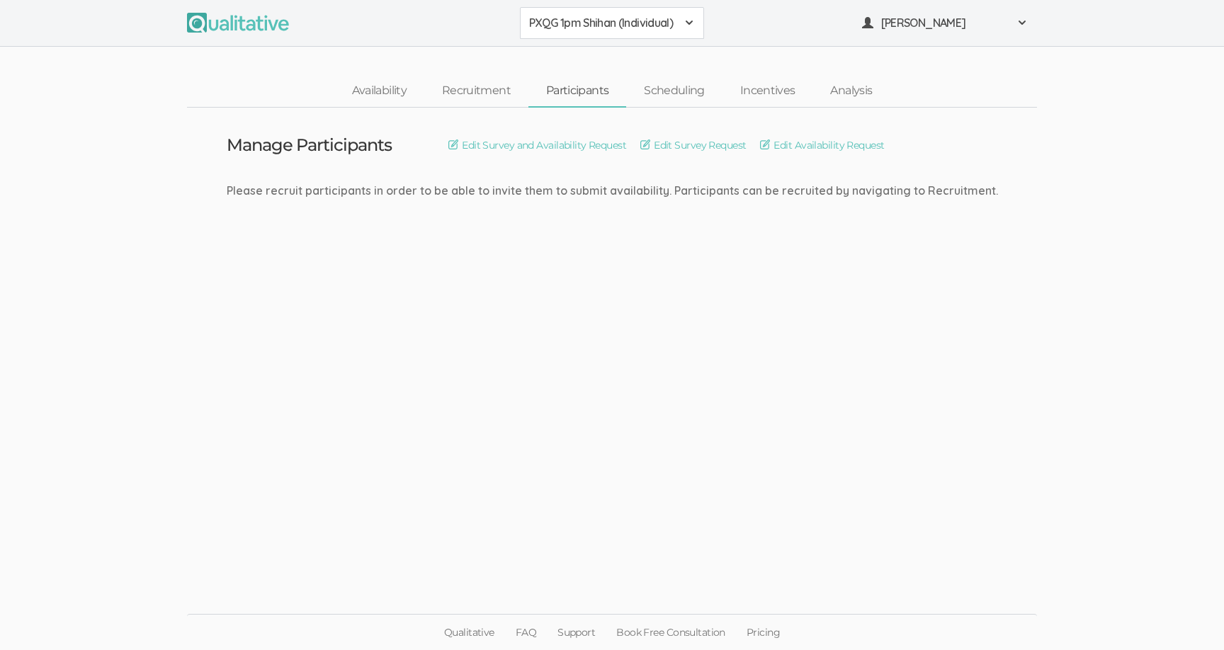
click at [594, 34] on button "PXQG 1pm Shihan (Individual)" at bounding box center [612, 23] width 184 height 32
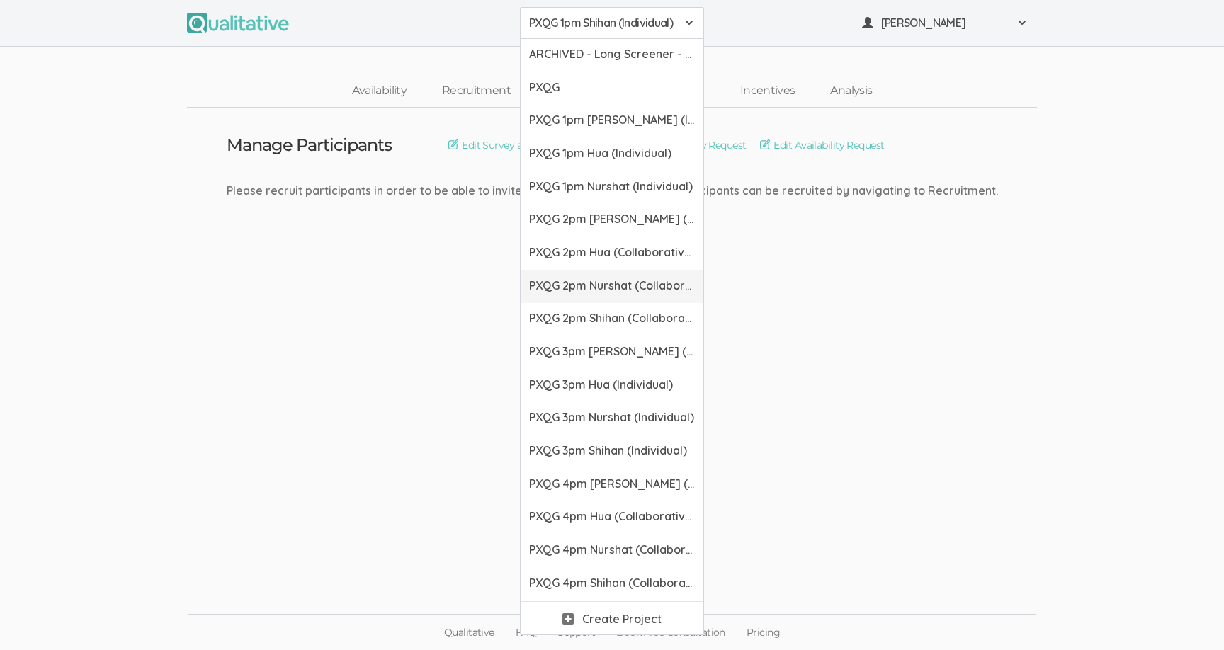
click at [577, 287] on span "PXQG 2pm Nurshat (Collaborative)" at bounding box center [612, 286] width 166 height 16
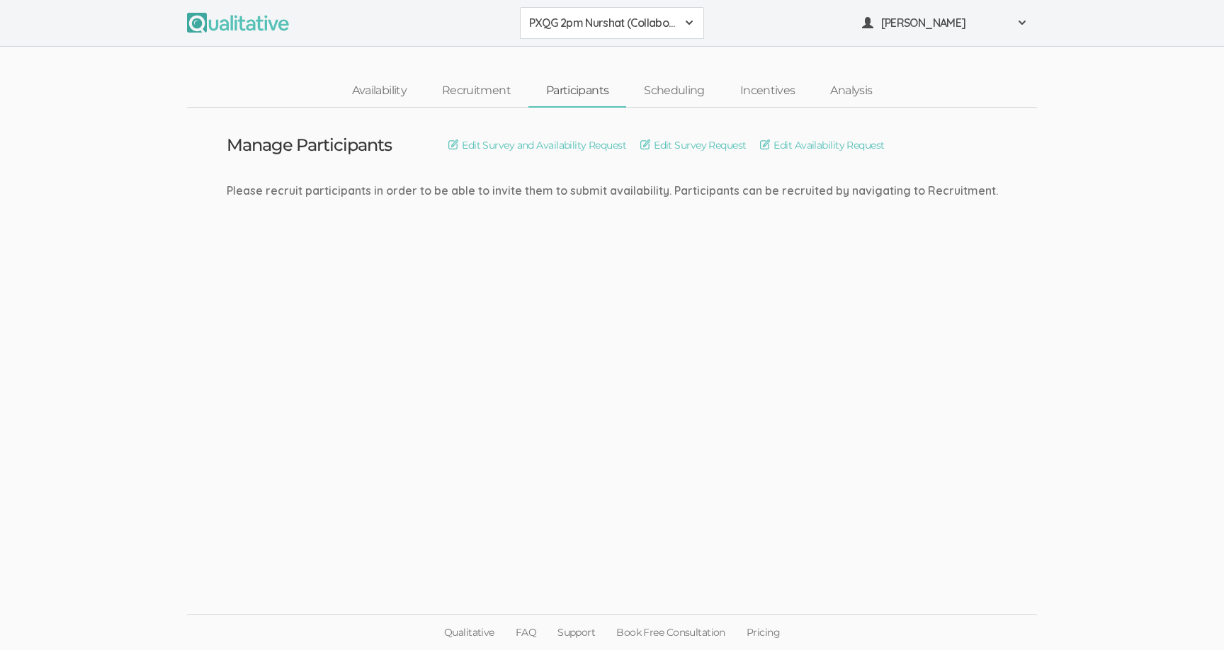
click at [575, 16] on span "PXQG 2pm Nurshat (Collaborative)" at bounding box center [602, 23] width 147 height 16
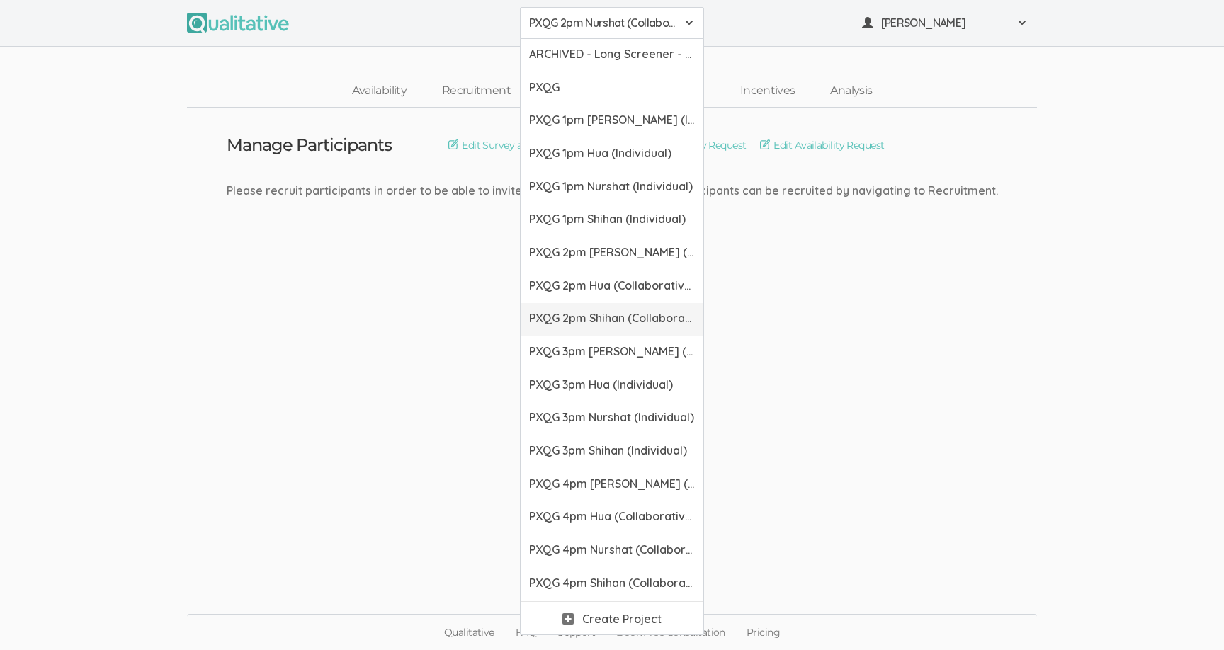
click at [607, 317] on span "PXQG 2pm Shihan (Collaborative)" at bounding box center [612, 318] width 166 height 16
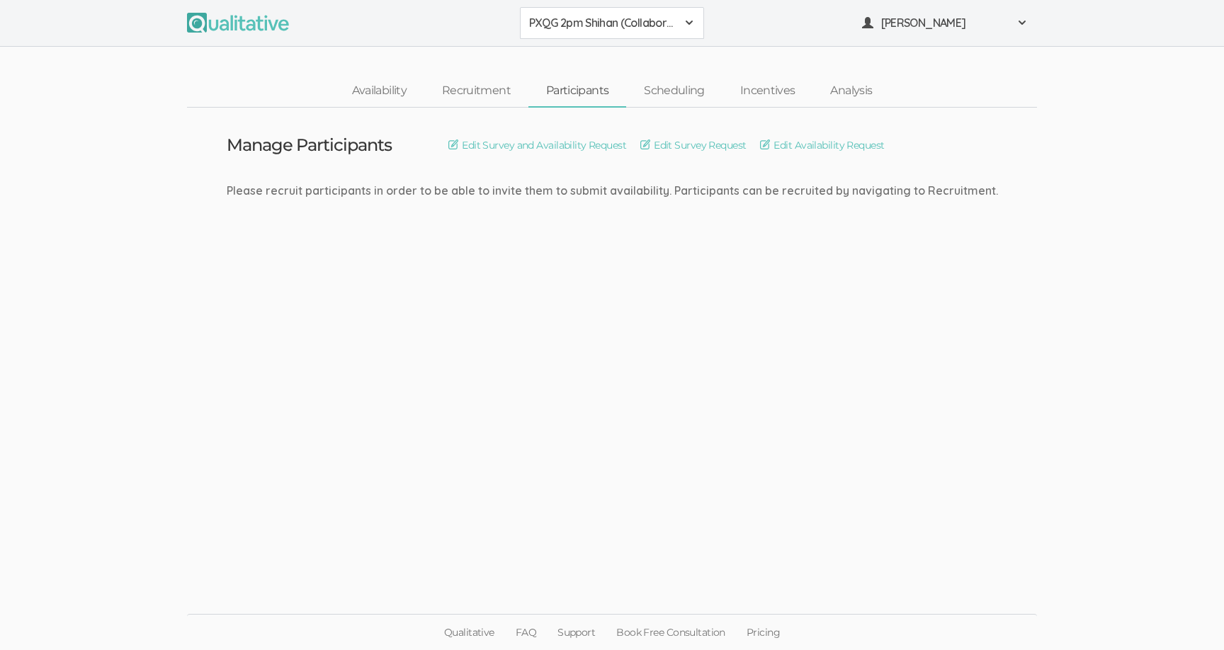
click at [593, 26] on span "PXQG 2pm Shihan (Collaborative)" at bounding box center [602, 23] width 147 height 16
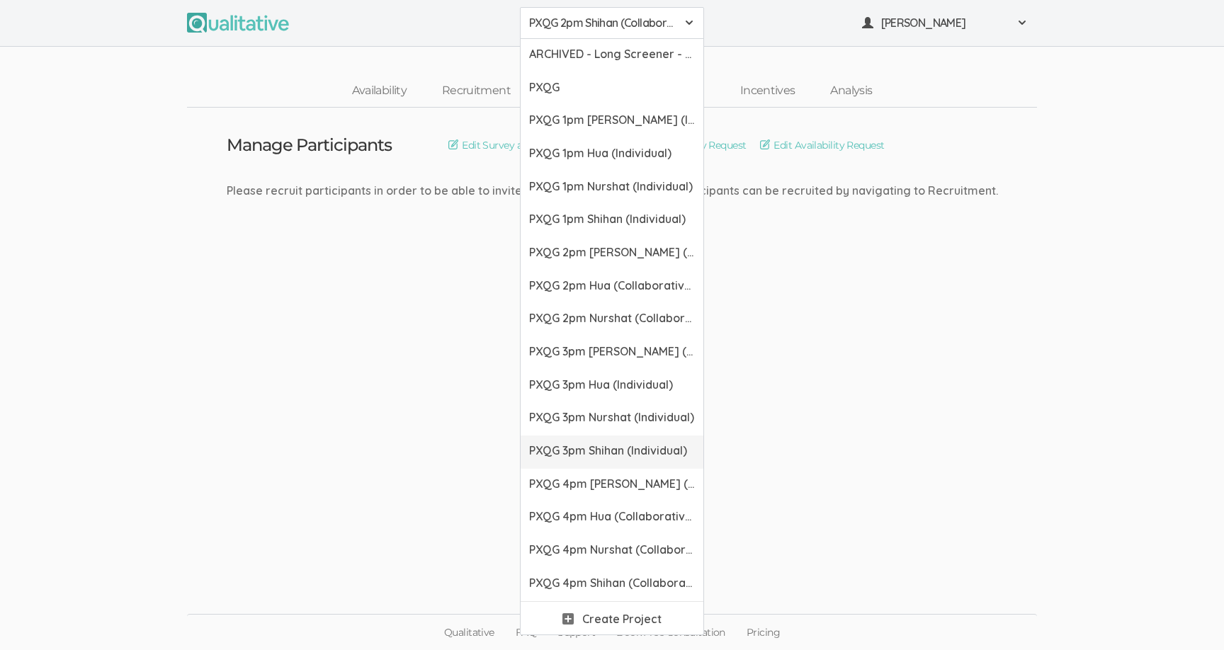
click at [604, 465] on link "PXQG 3pm Shihan (Individual)" at bounding box center [612, 452] width 183 height 33
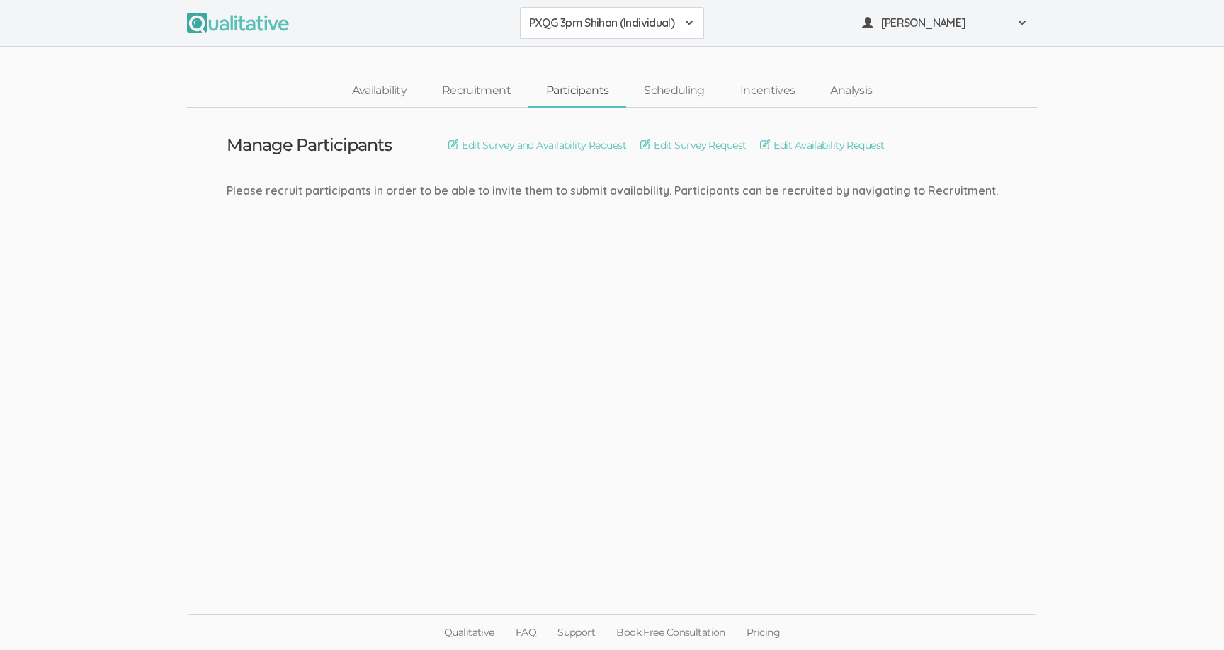
drag, startPoint x: 590, startPoint y: 48, endPoint x: 582, endPoint y: 36, distance: 14.3
click at [582, 36] on button "PXQG 3pm Shihan (Individual)" at bounding box center [612, 23] width 184 height 32
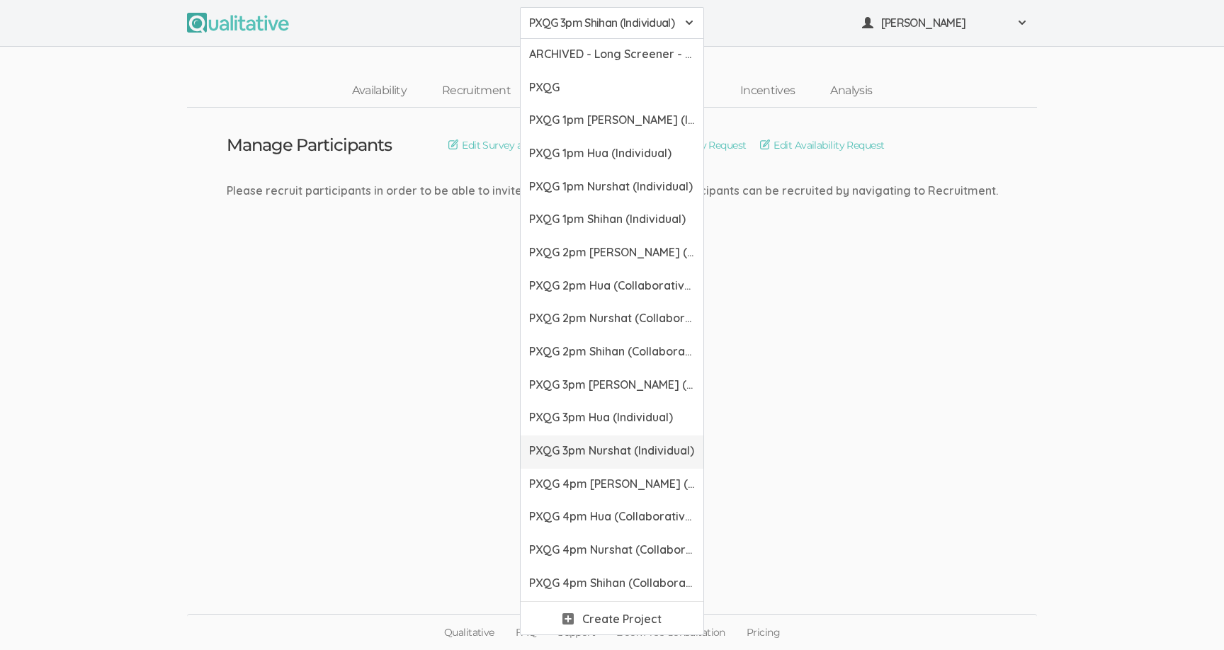
click at [603, 441] on link "PXQG 3pm Nurshat (Individual)" at bounding box center [612, 452] width 183 height 33
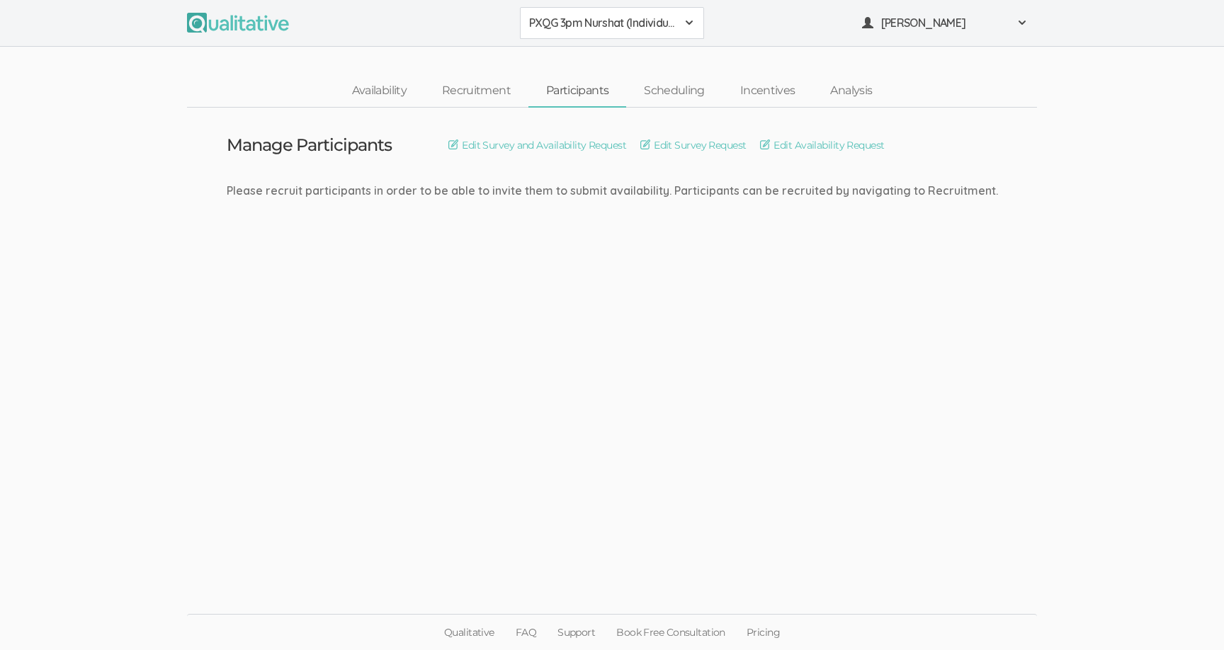
click at [602, 29] on span "PXQG 3pm Nurshat (Individual)" at bounding box center [602, 23] width 147 height 16
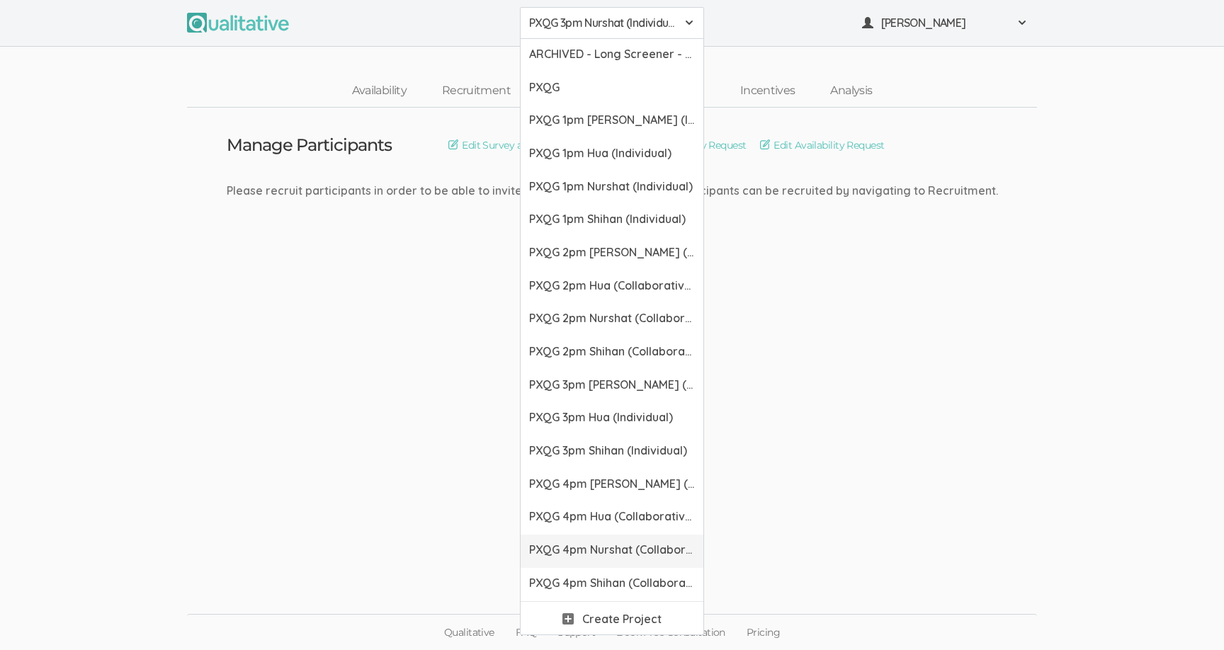
click at [570, 558] on span "PXQG 4pm Nurshat (Collaborative)" at bounding box center [612, 550] width 166 height 16
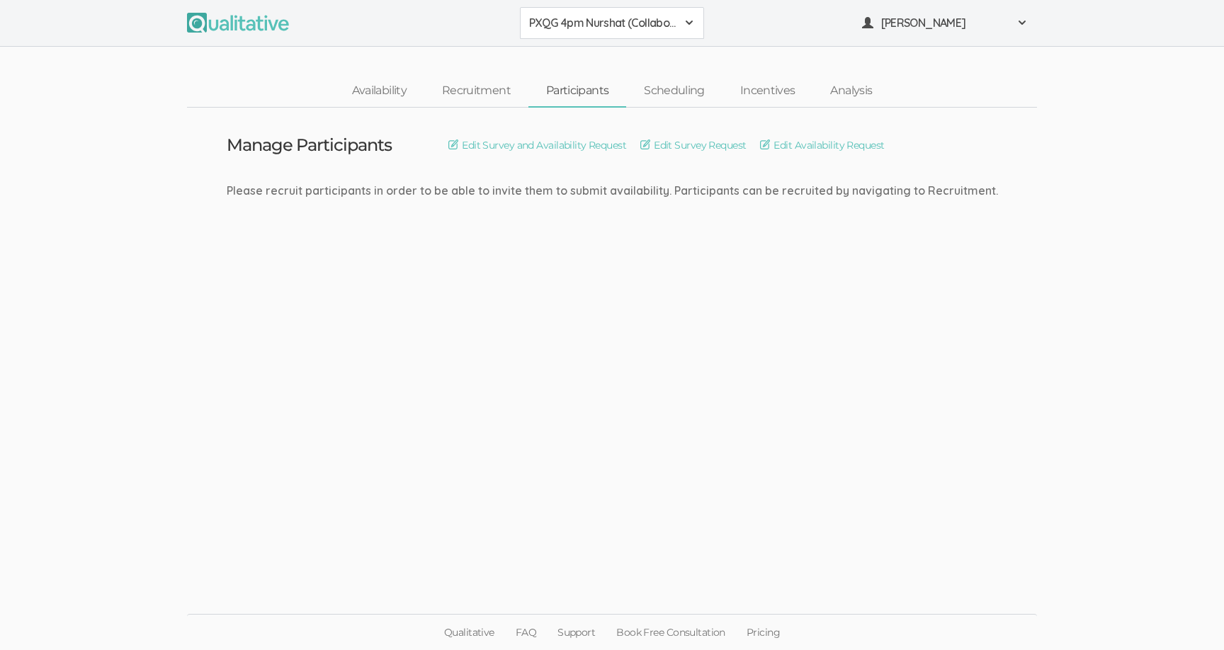
click at [582, 26] on span "PXQG 4pm Nurshat (Collaborative)" at bounding box center [602, 23] width 147 height 16
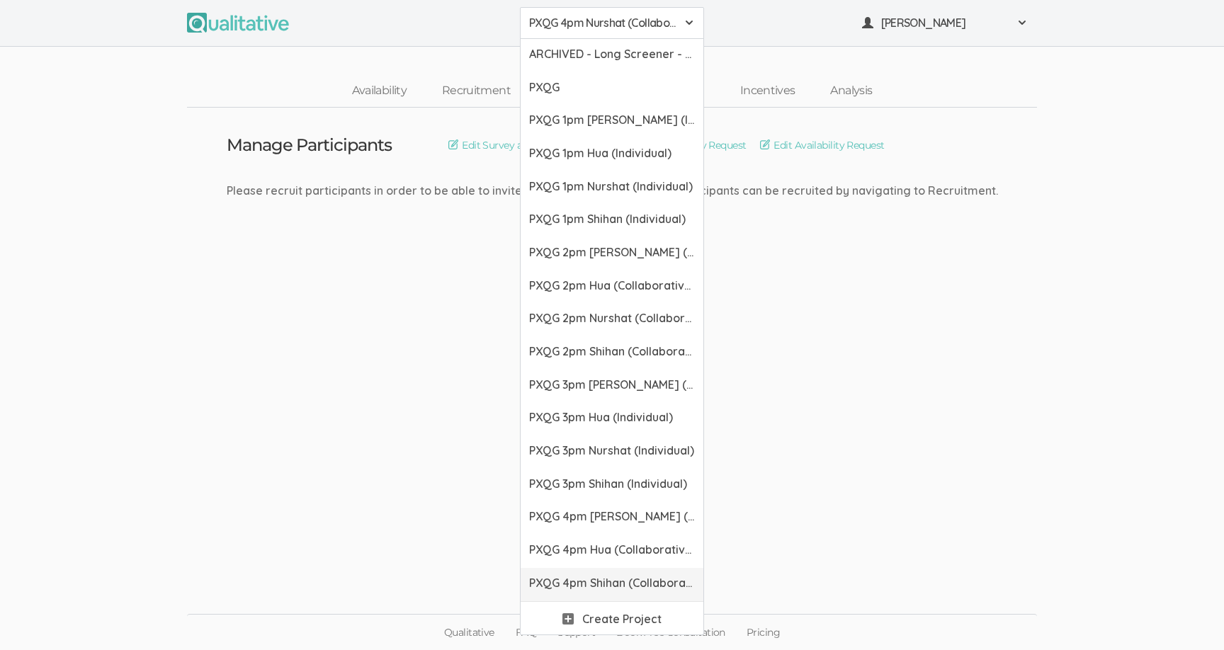
click at [577, 572] on link "PXQG 4pm Shihan (Collaborative)" at bounding box center [612, 584] width 183 height 33
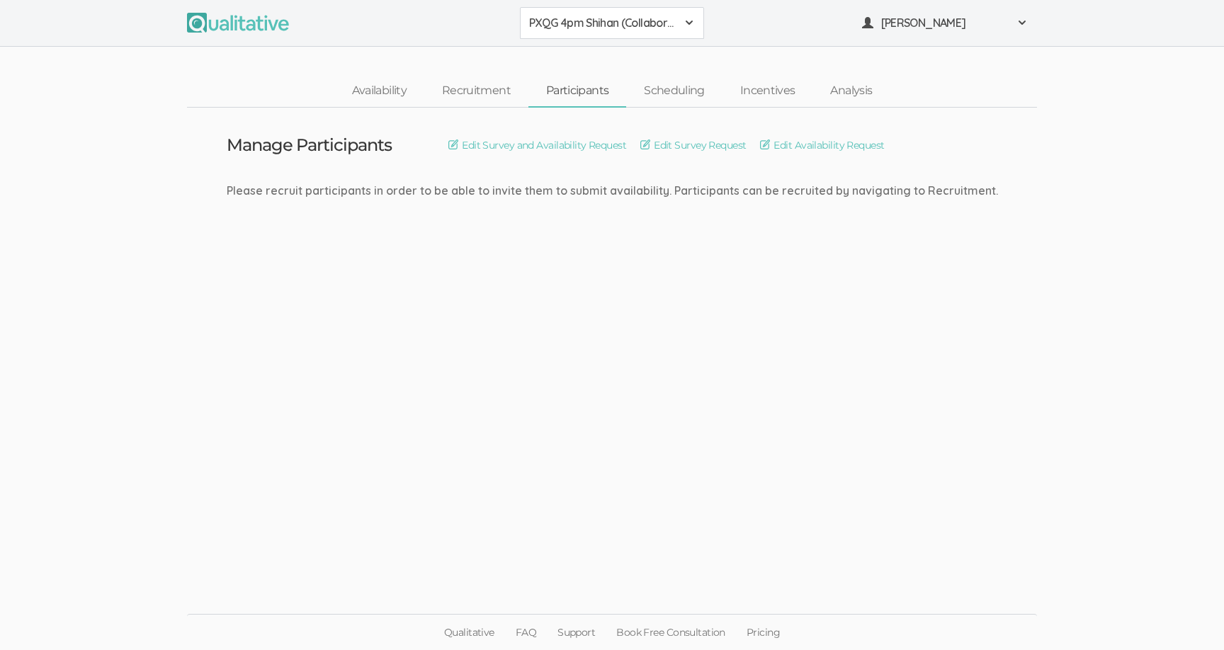
click at [607, 26] on span "PXQG 4pm Shihan (Collaborative)" at bounding box center [602, 23] width 147 height 16
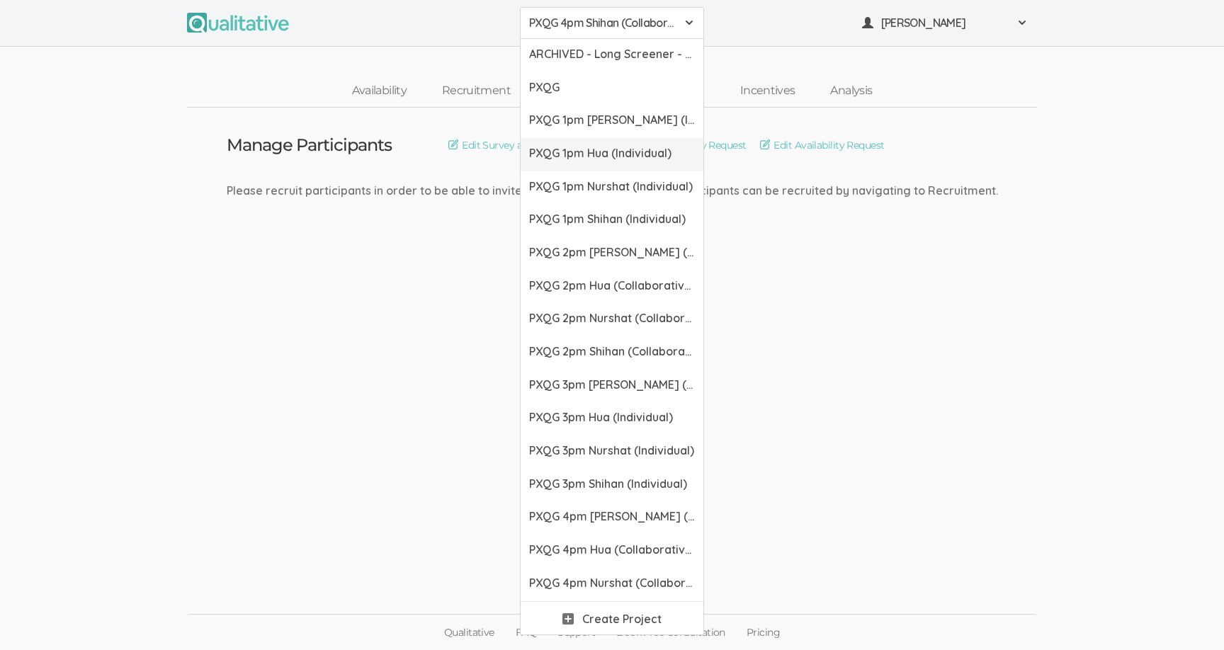
click at [605, 157] on span "PXQG 1pm Hua (Individual)" at bounding box center [612, 153] width 166 height 16
